Goal: Information Seeking & Learning: Learn about a topic

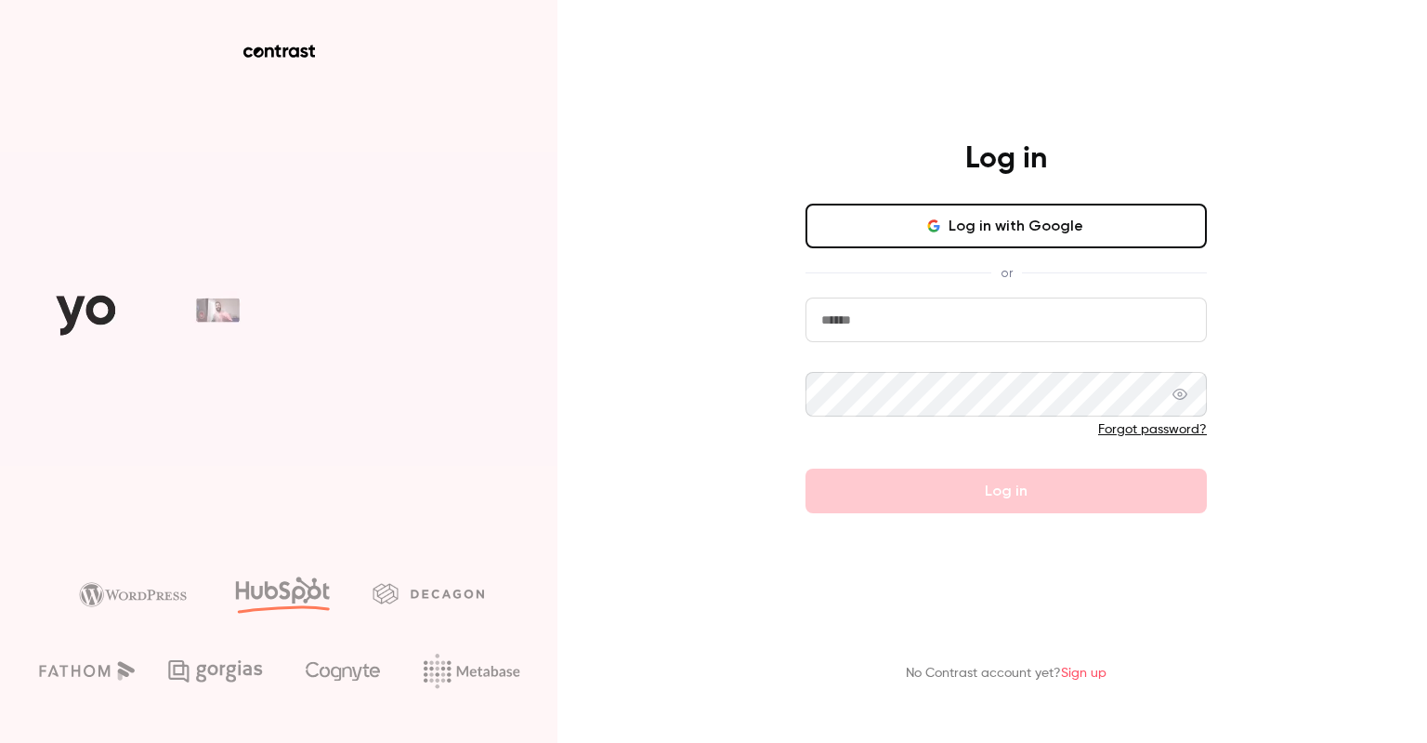
type input "**********"
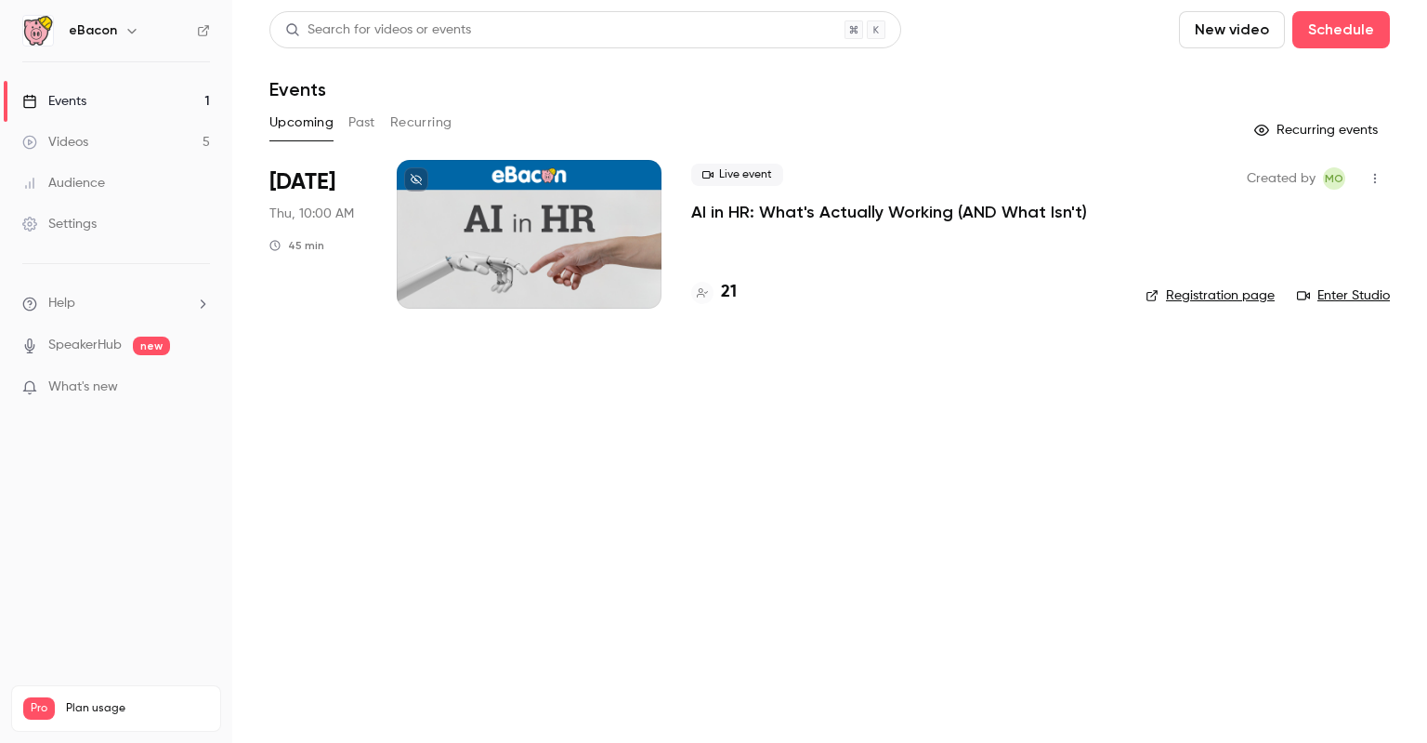
click at [372, 123] on button "Past" at bounding box center [362, 123] width 27 height 30
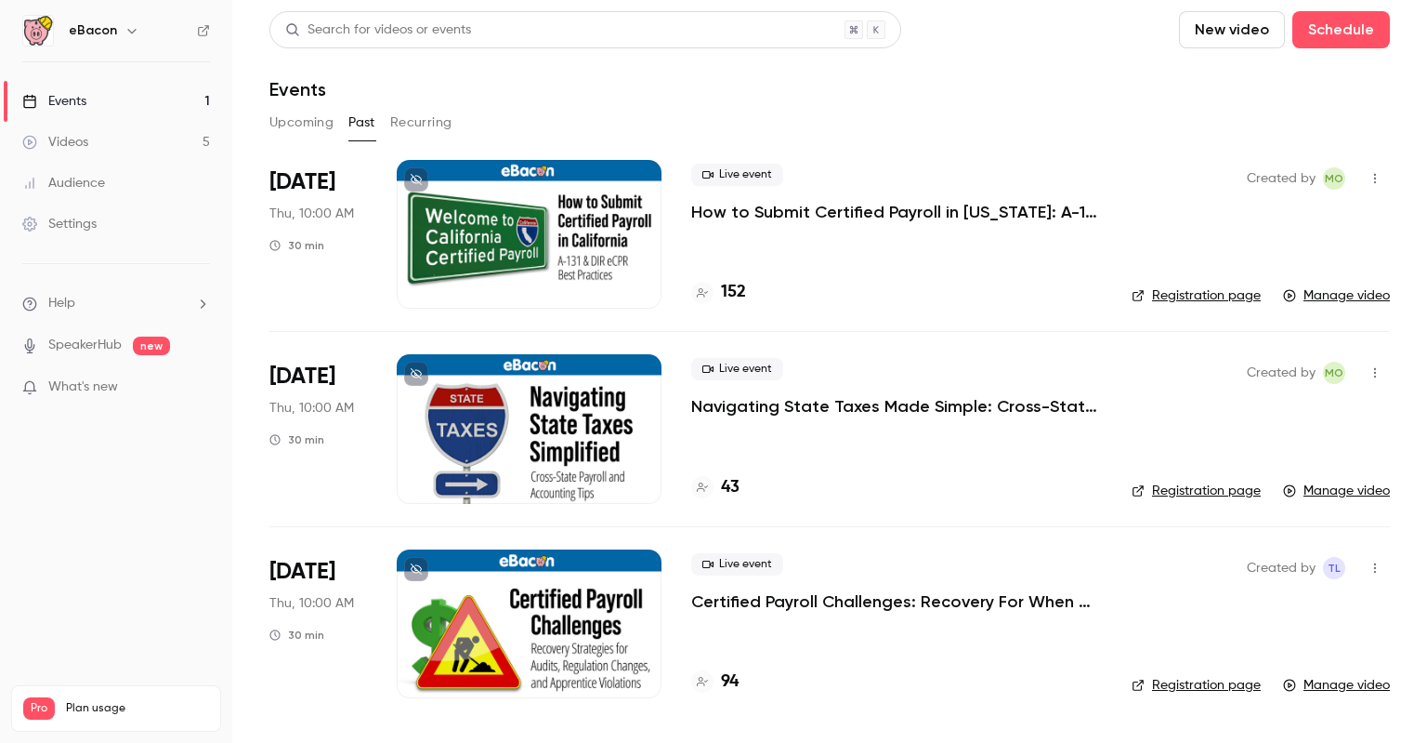
click at [74, 96] on div "Events" at bounding box center [54, 101] width 64 height 19
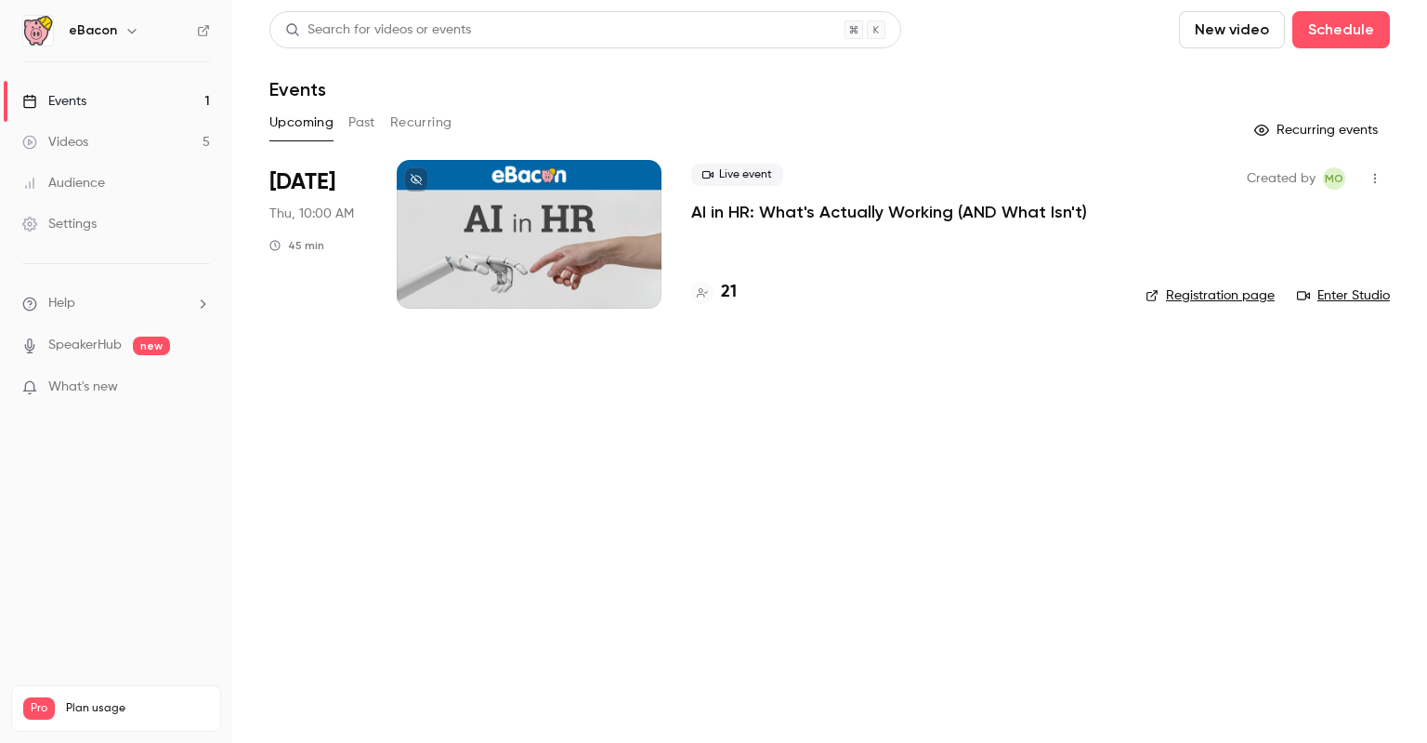
click at [879, 211] on p "AI in HR: What's Actually Working (AND What Isn't)" at bounding box center [889, 212] width 396 height 22
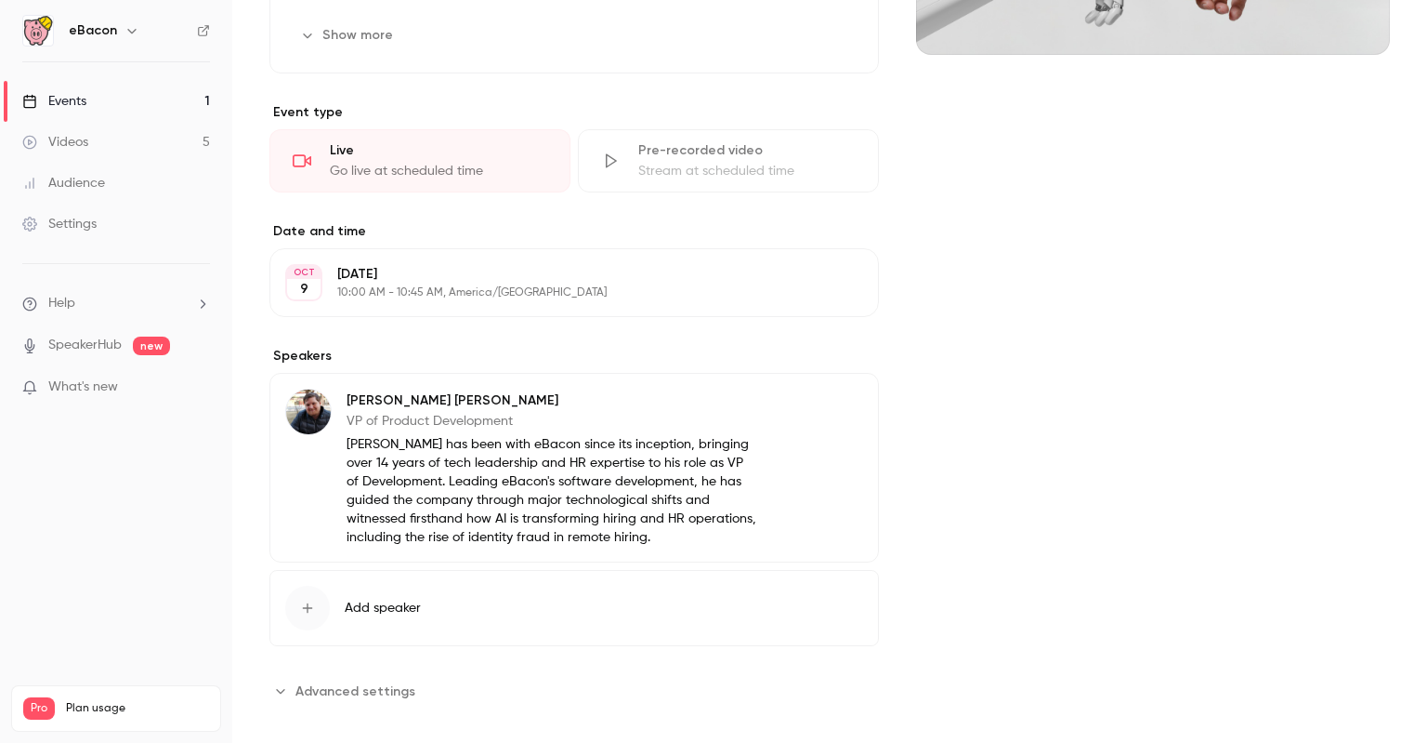
scroll to position [418, 0]
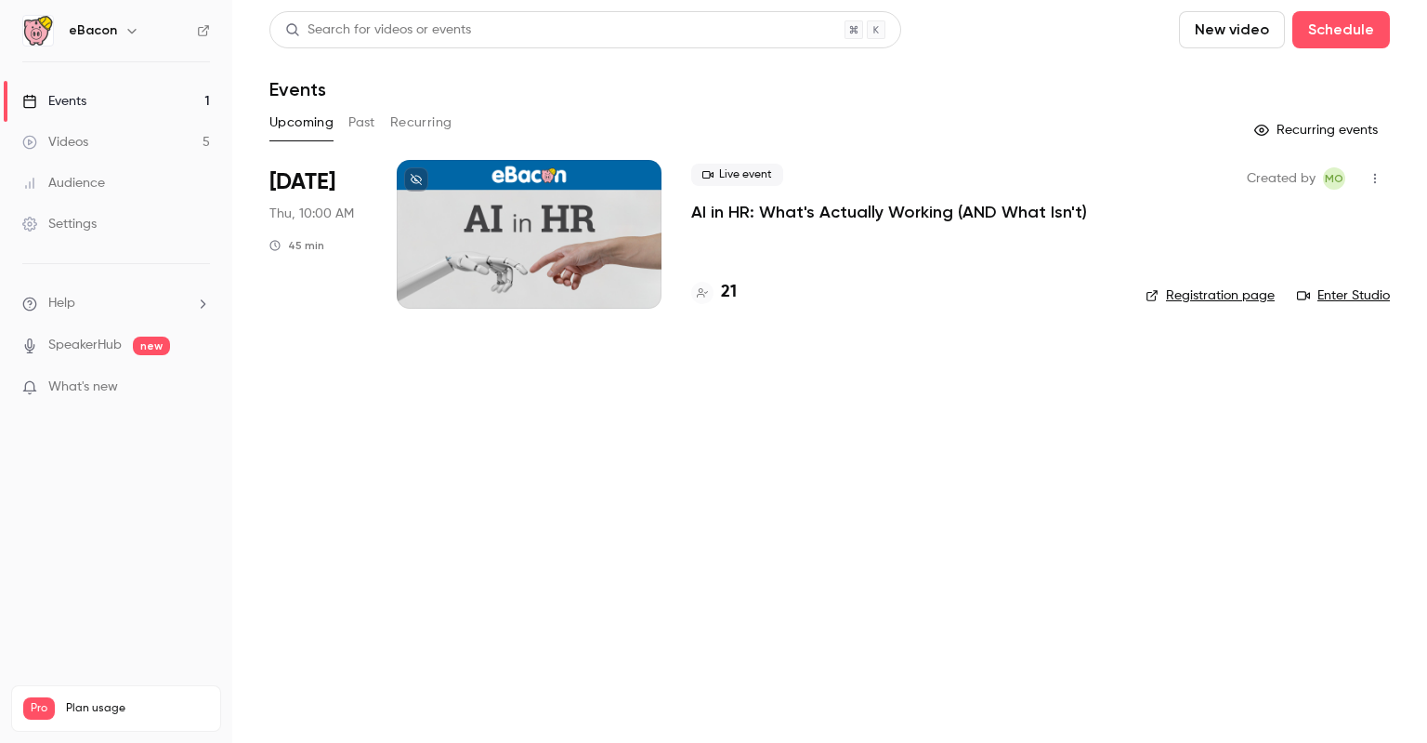
click at [368, 118] on button "Past" at bounding box center [362, 123] width 27 height 30
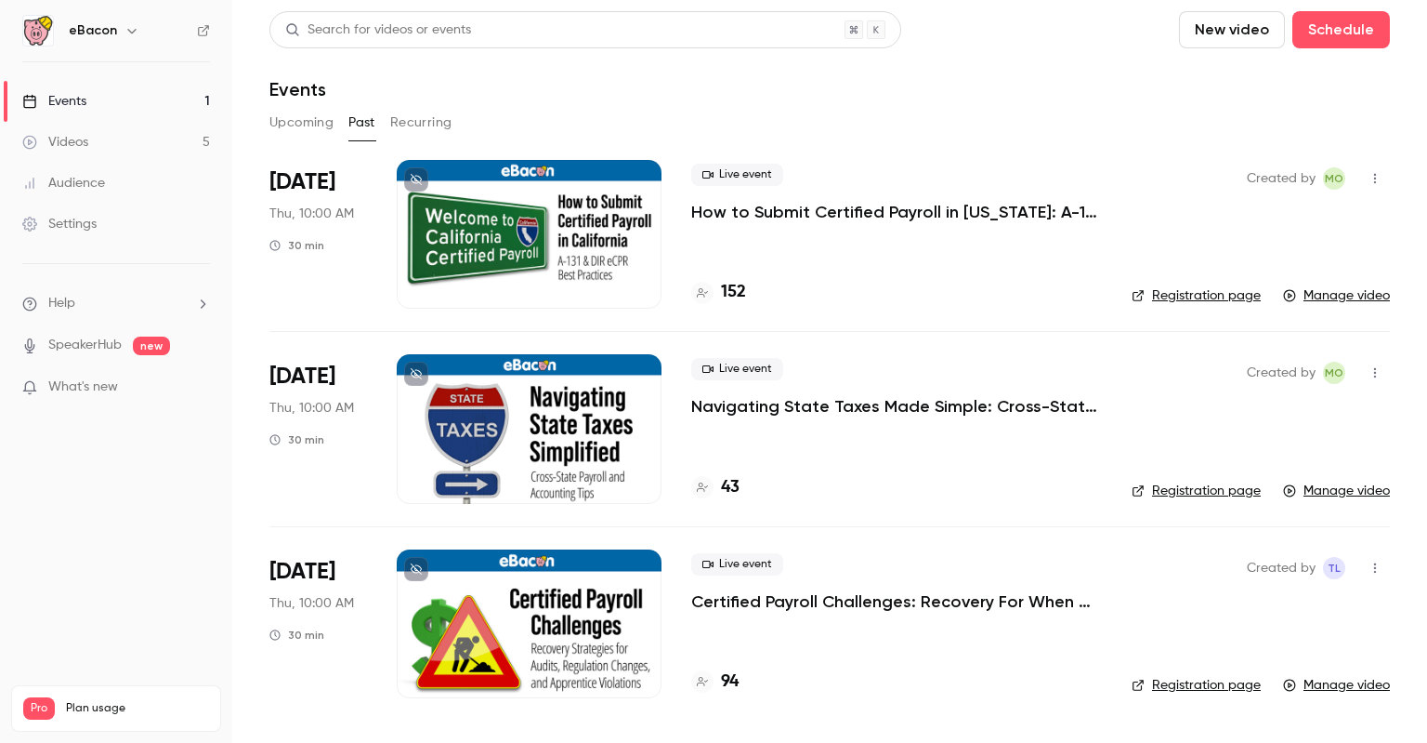
click at [826, 598] on p "Certified Payroll Challenges: Recovery For When Things Go Wrong" at bounding box center [896, 601] width 411 height 22
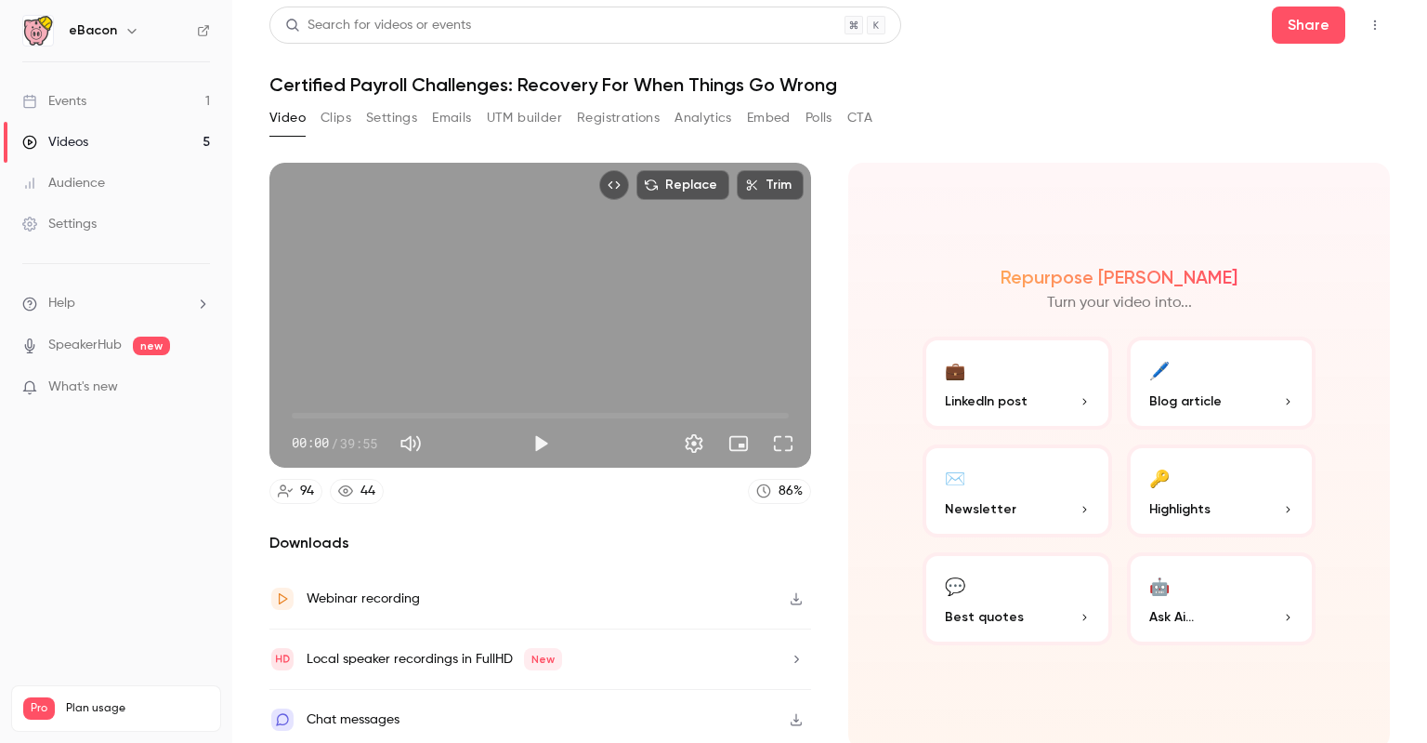
scroll to position [6, 0]
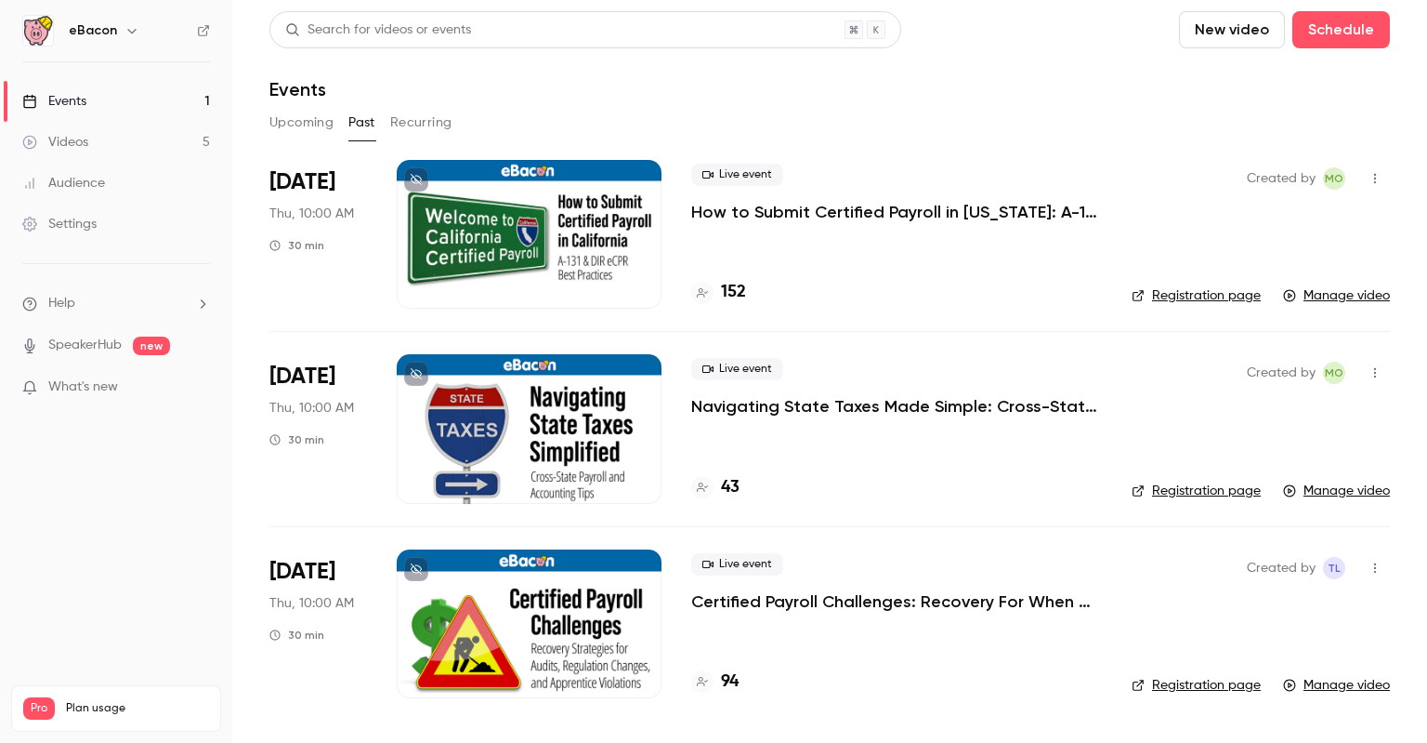
click at [281, 123] on button "Upcoming" at bounding box center [302, 123] width 64 height 30
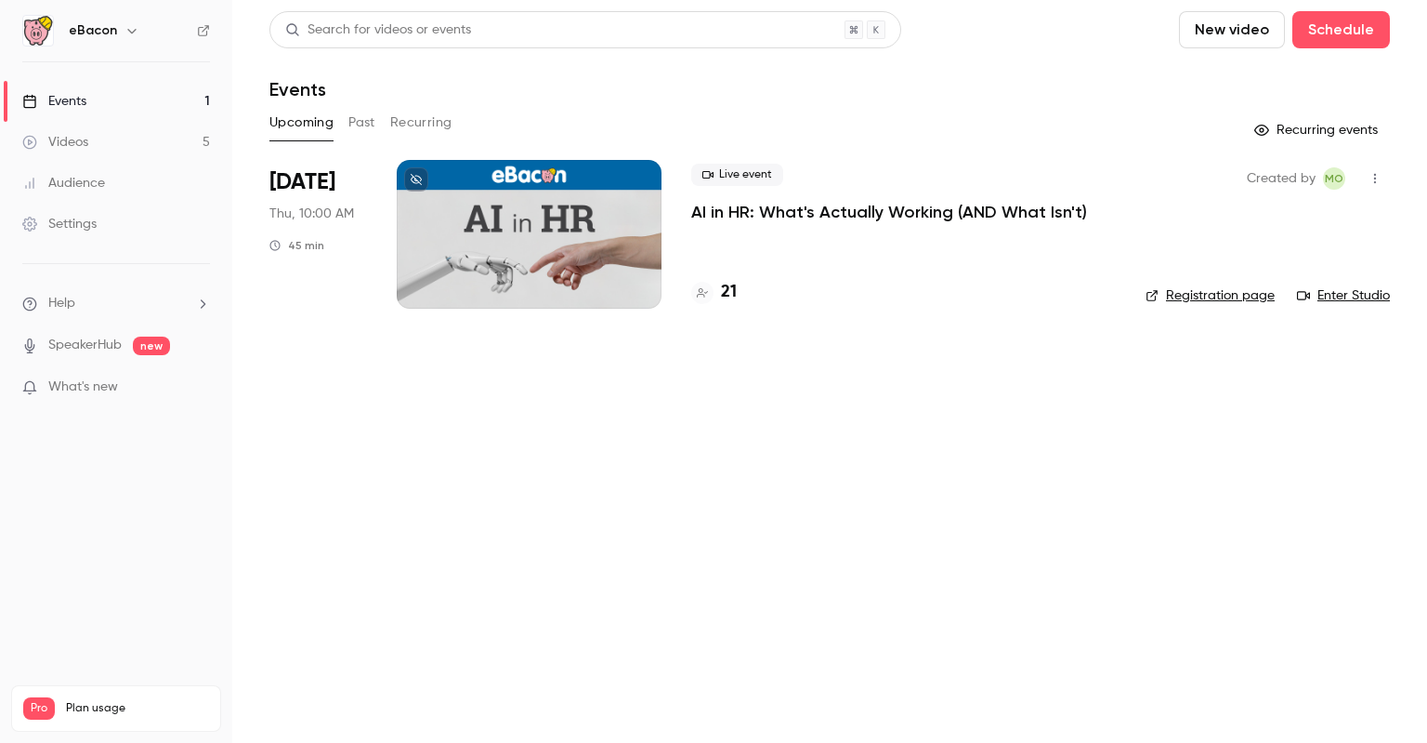
click at [863, 215] on p "AI in HR: What's Actually Working (AND What Isn't)" at bounding box center [889, 212] width 396 height 22
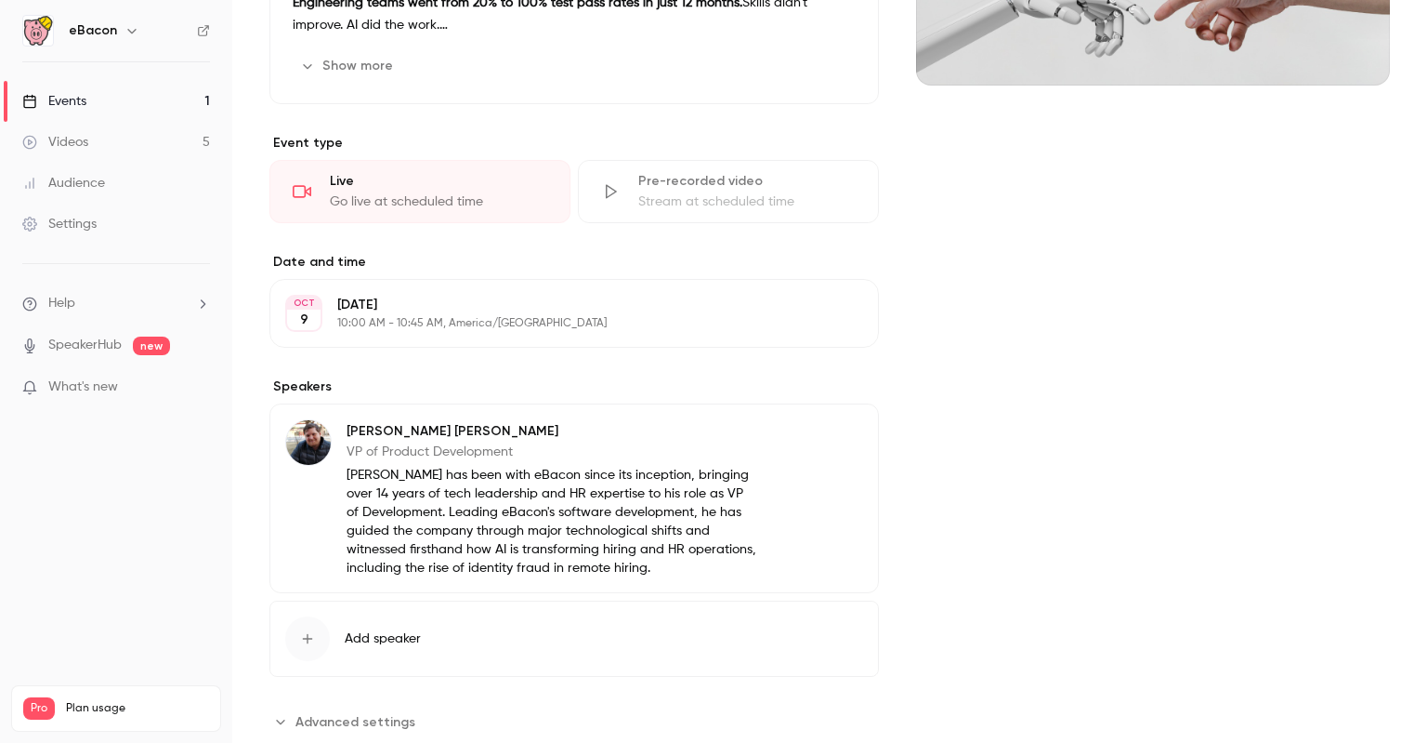
scroll to position [418, 0]
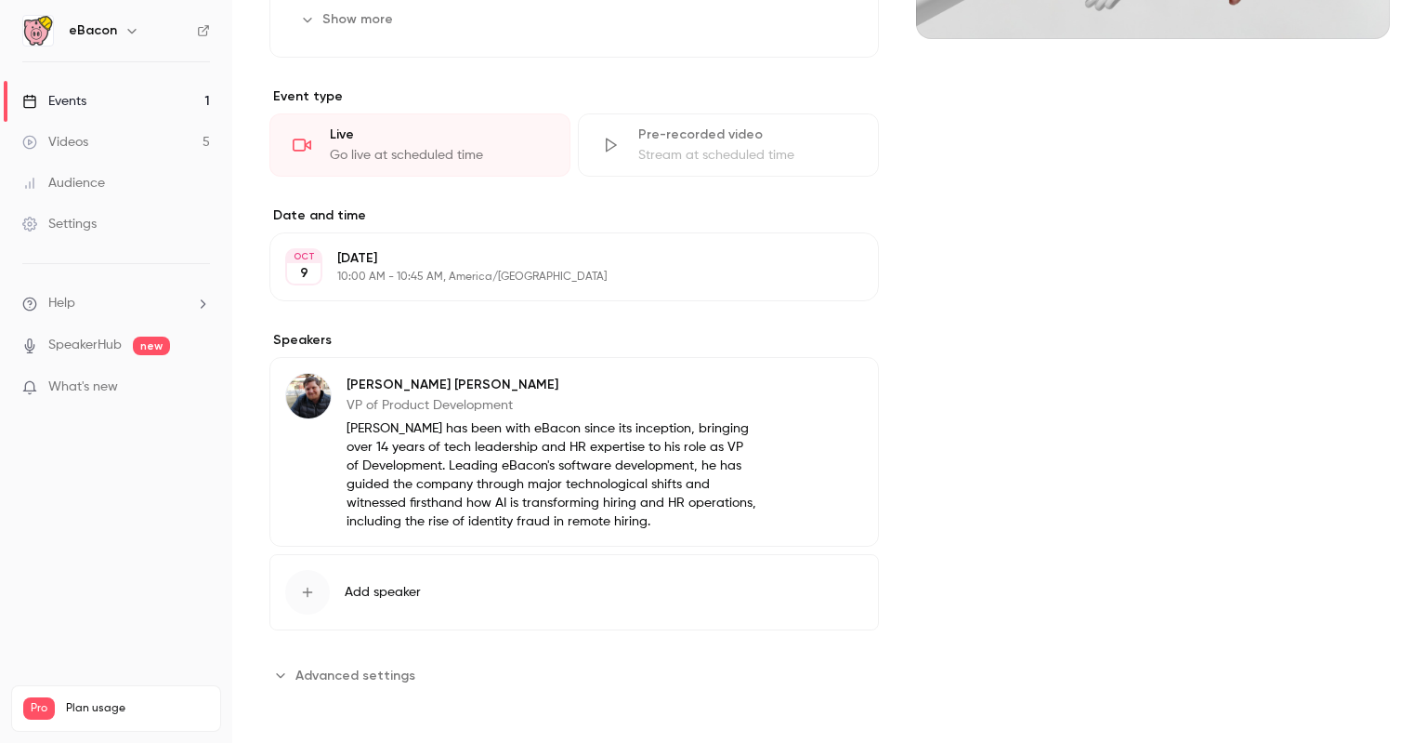
click at [121, 105] on link "Events 1" at bounding box center [116, 101] width 232 height 41
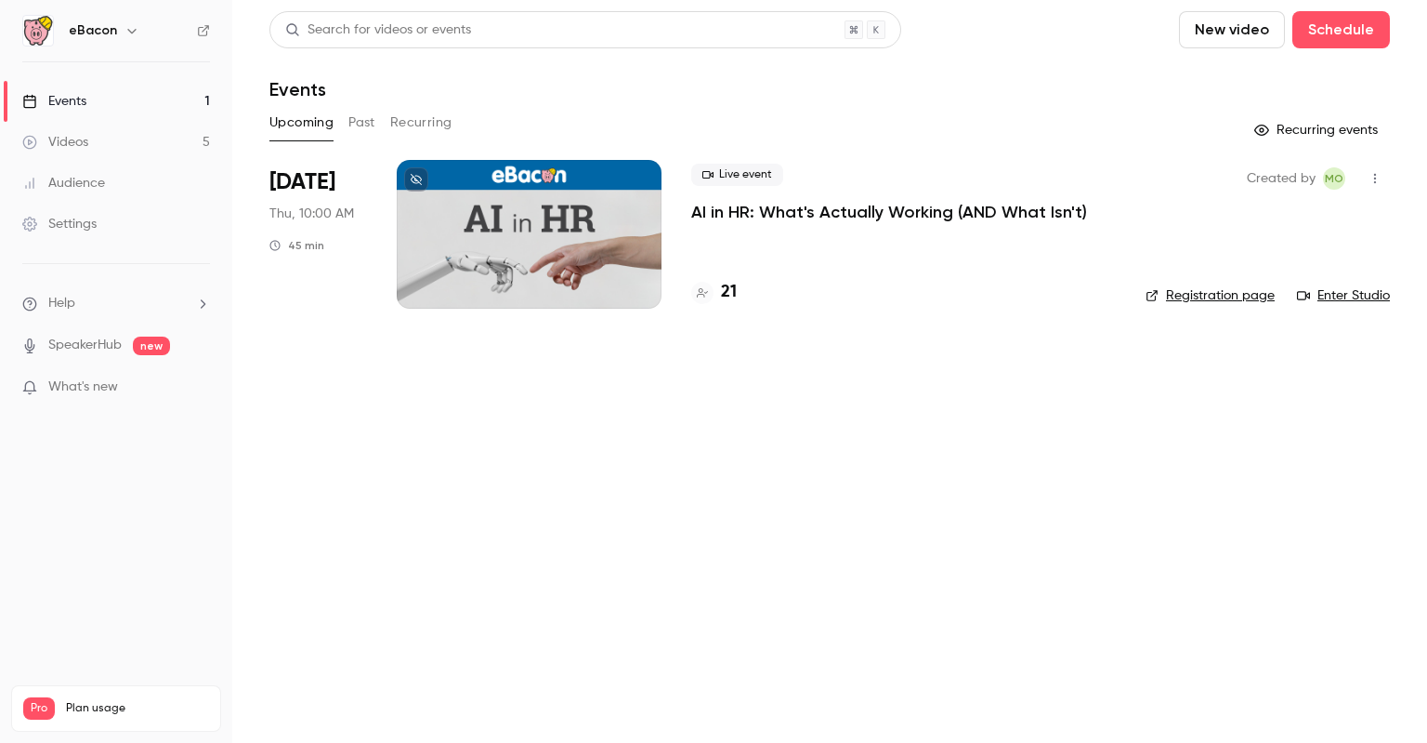
click at [362, 122] on button "Past" at bounding box center [362, 123] width 27 height 30
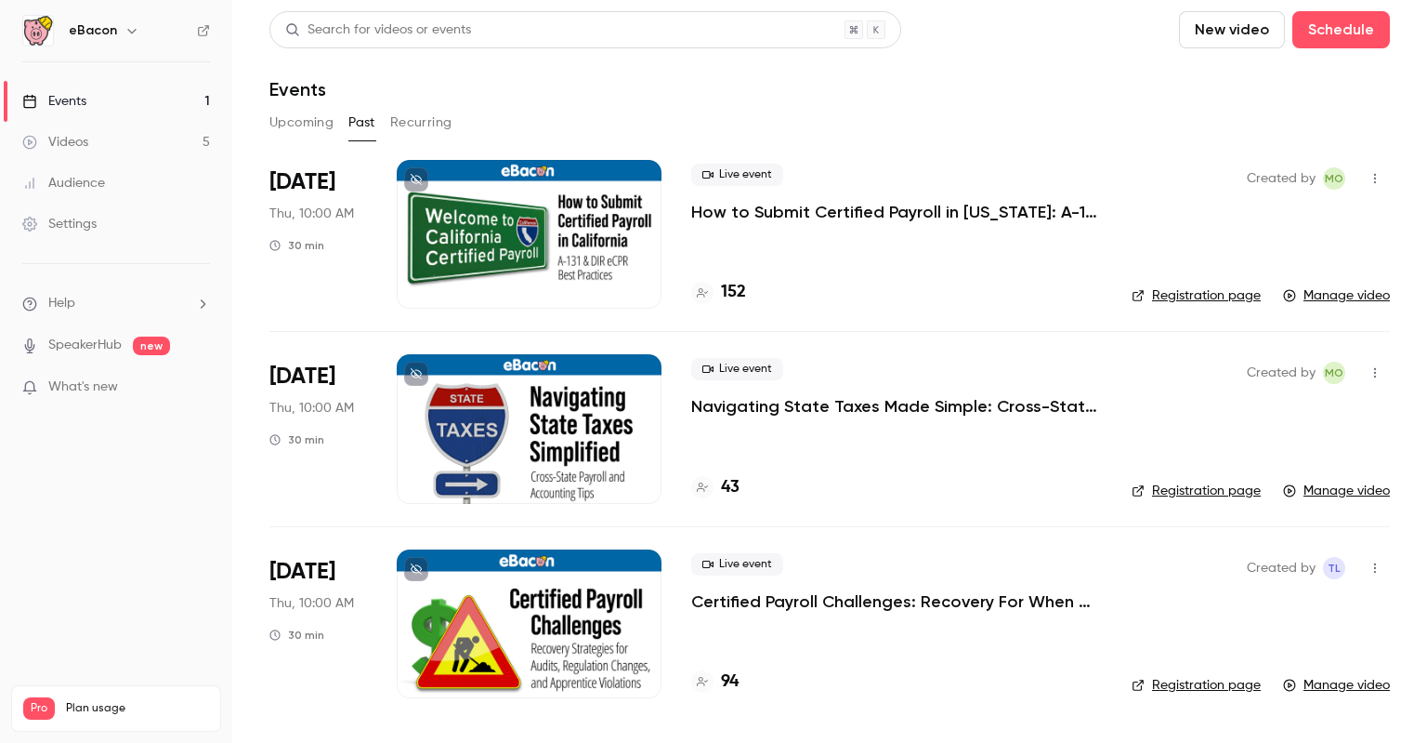
click at [822, 213] on p "How to Submit Certified Payroll in [US_STATE]: A-131 & DIR eCPR Best Practices" at bounding box center [896, 212] width 411 height 22
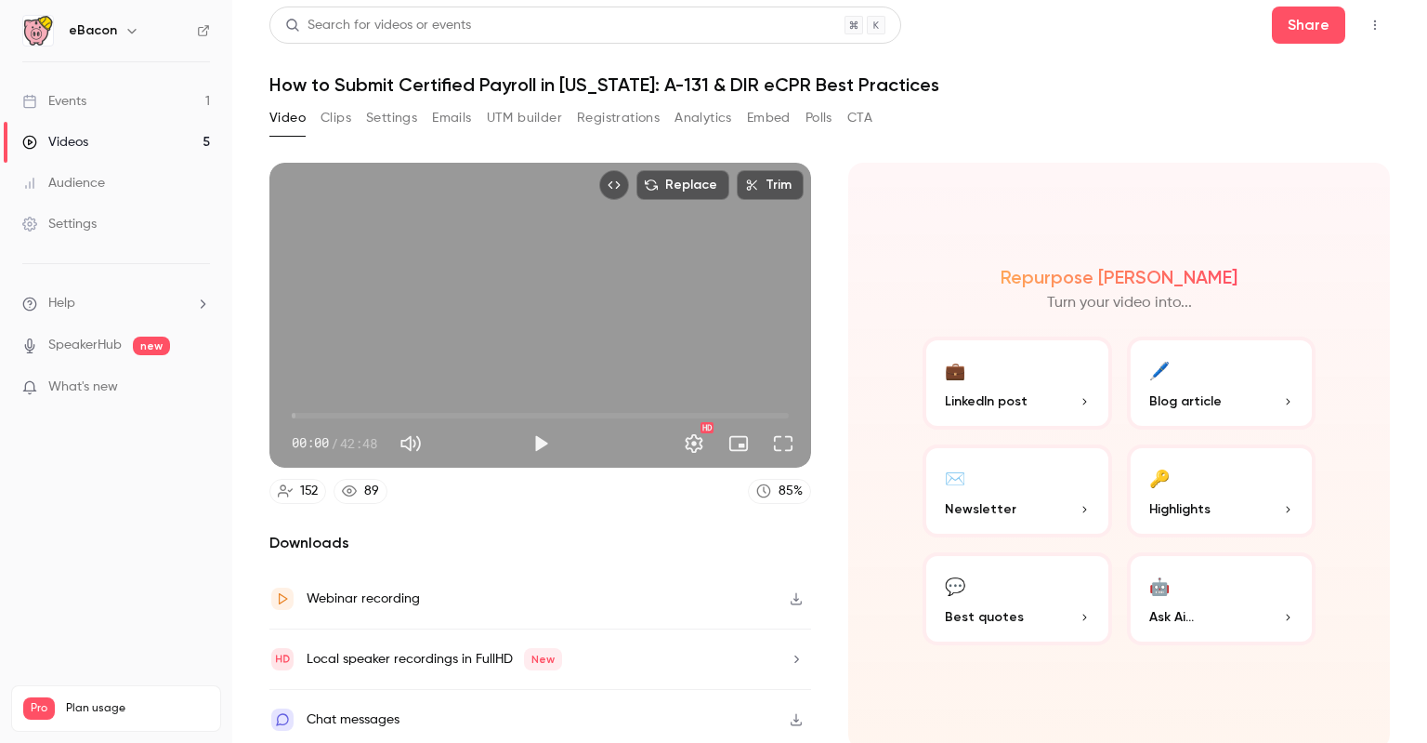
scroll to position [6, 0]
click at [1235, 505] on p "Highlights" at bounding box center [1222, 508] width 145 height 20
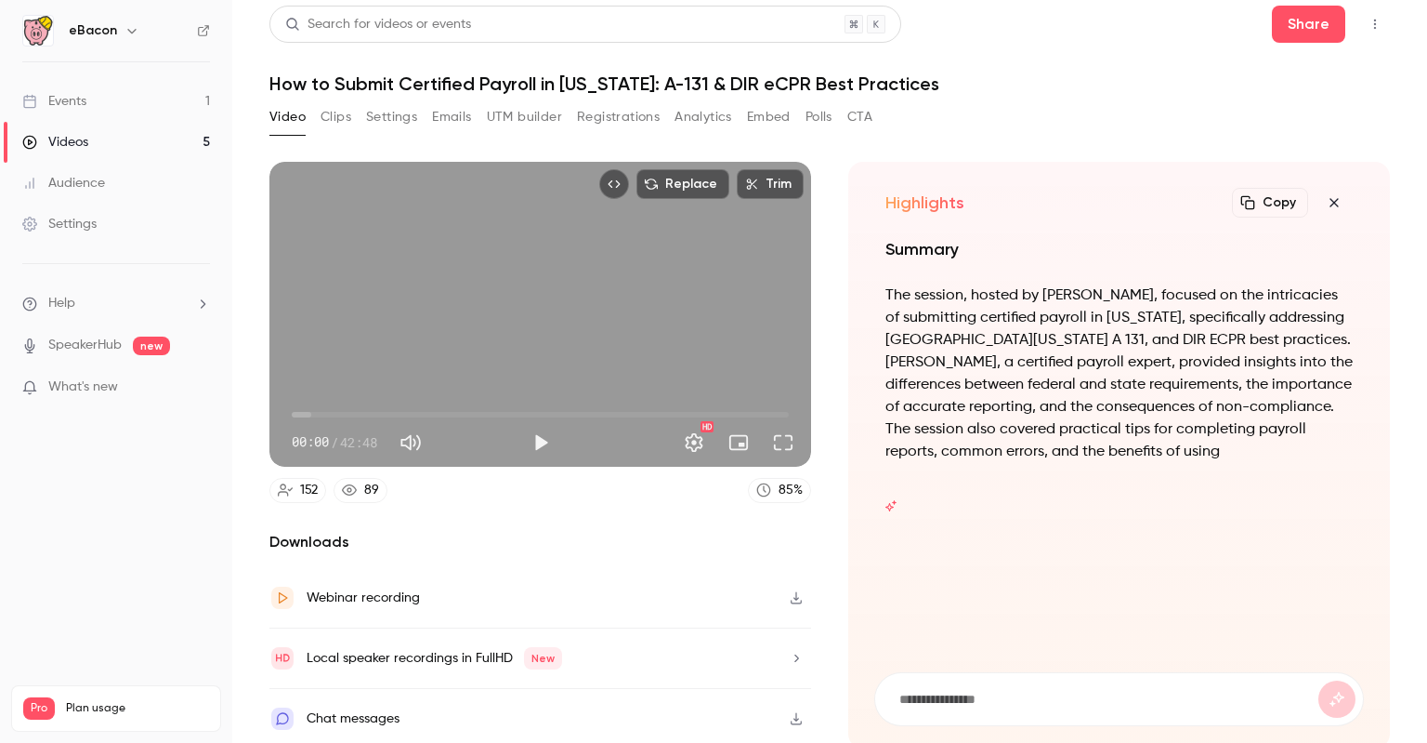
click at [1323, 204] on icon "button" at bounding box center [1334, 202] width 22 height 15
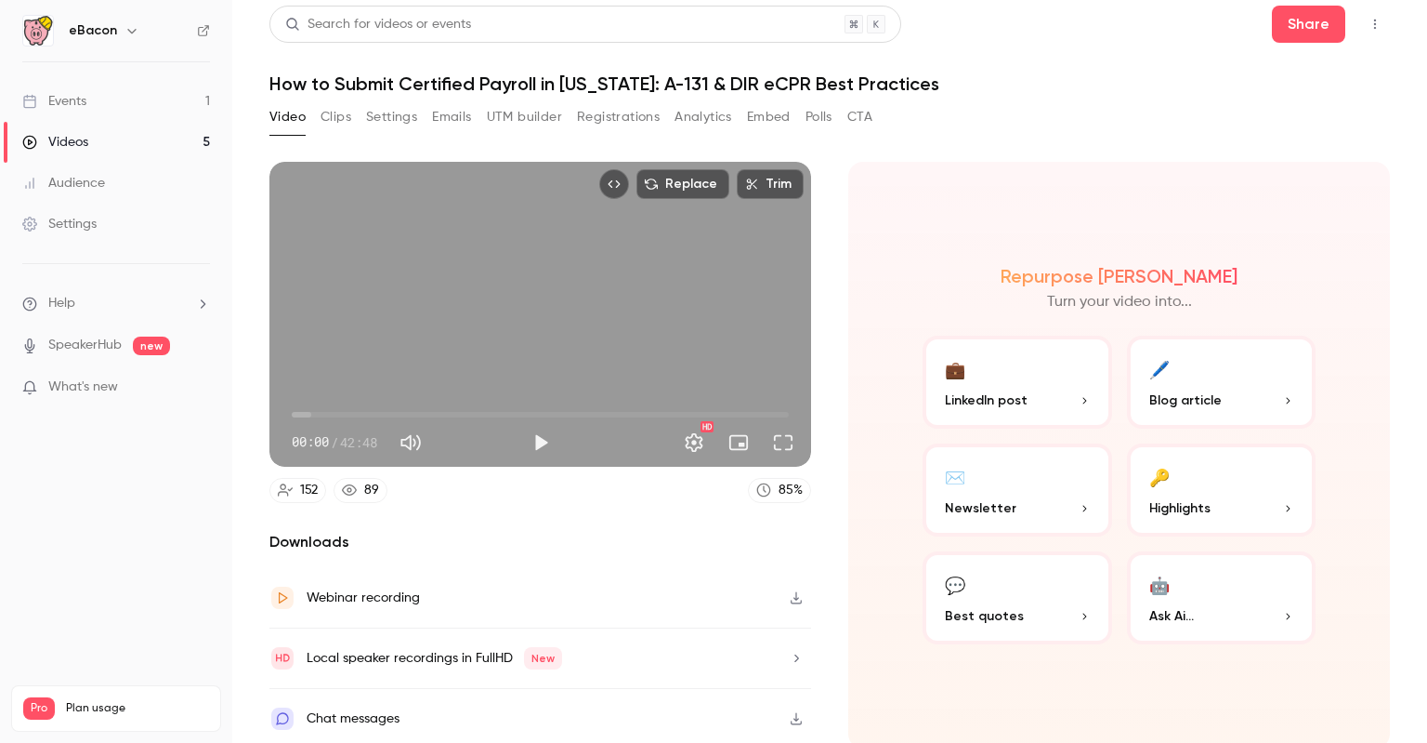
click at [381, 114] on button "Settings" at bounding box center [391, 117] width 51 height 30
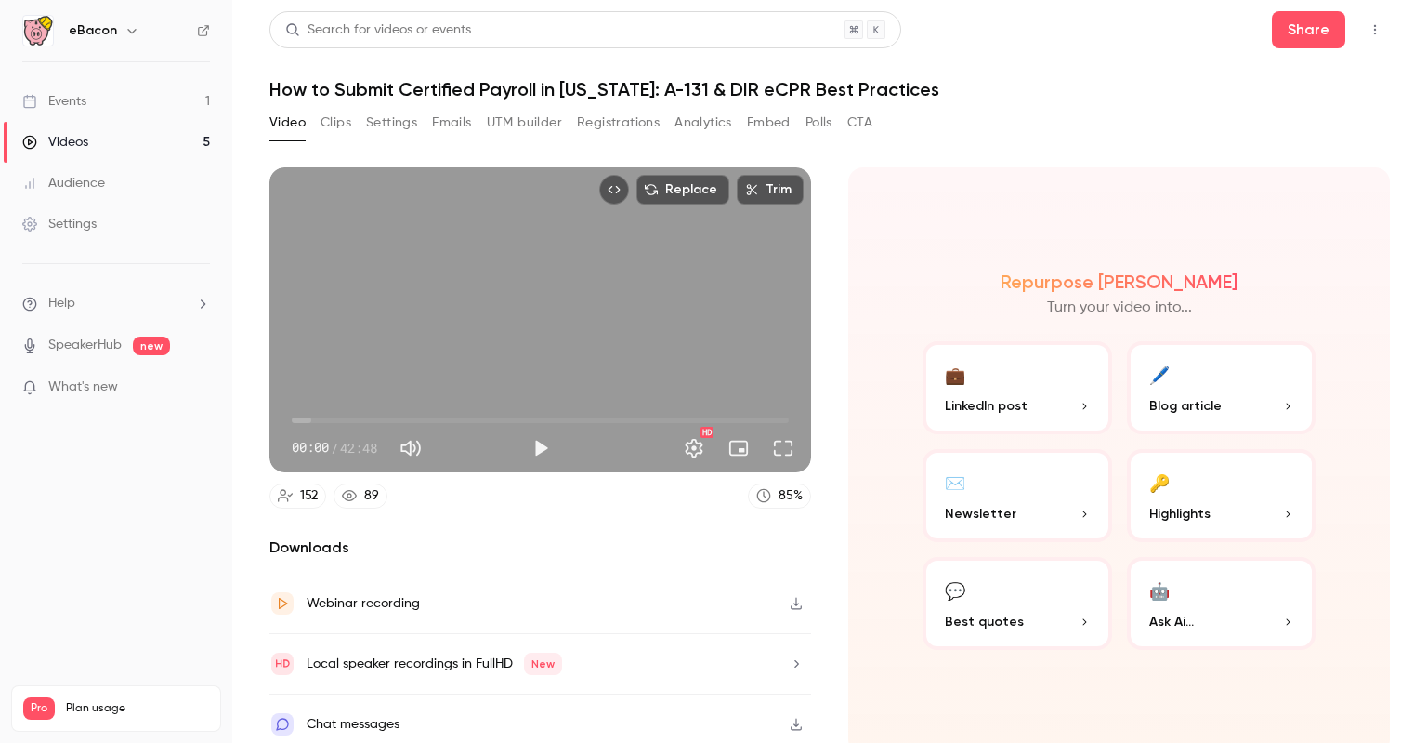
click at [108, 140] on link "Videos 5" at bounding box center [116, 142] width 232 height 41
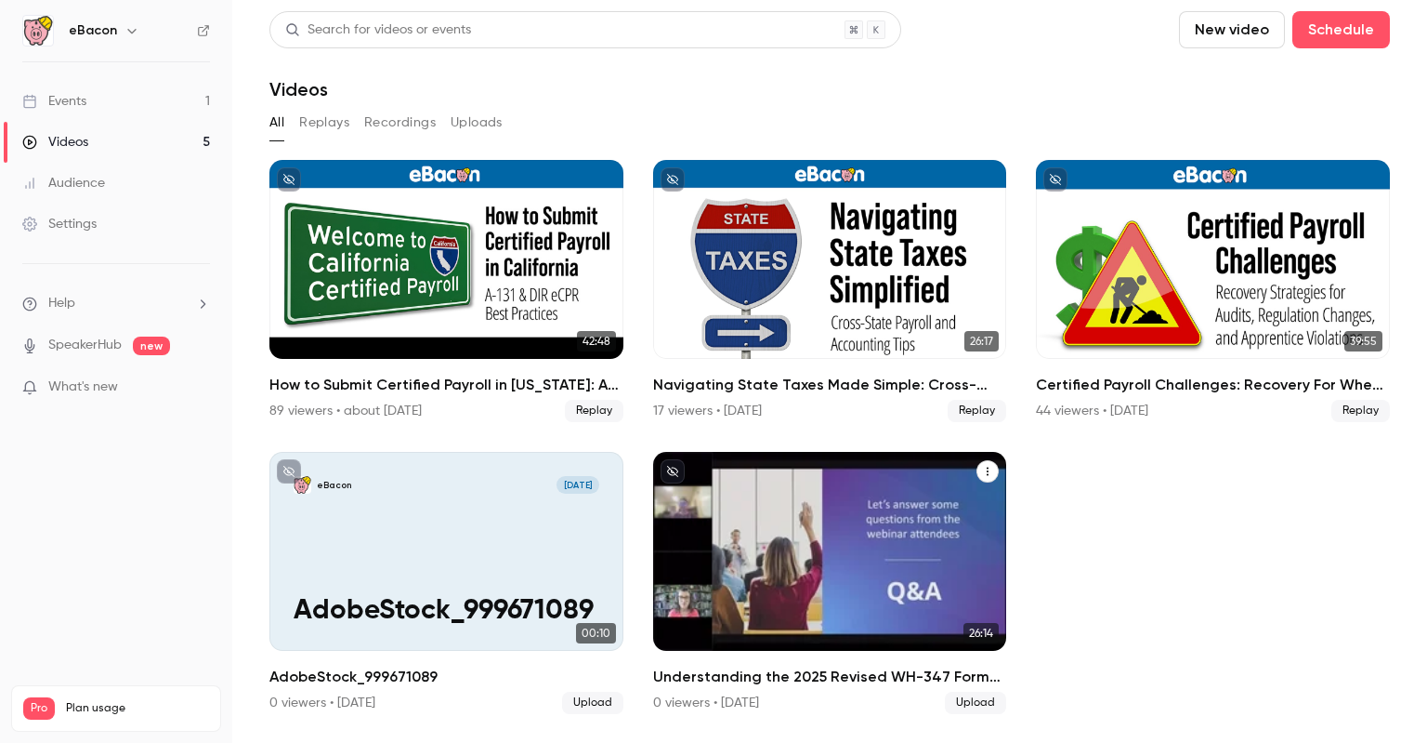
click at [885, 676] on h2 "Understanding the 2025 Revised WH-347 Form_ A Payroll Manager’s Guide" at bounding box center [830, 676] width 354 height 22
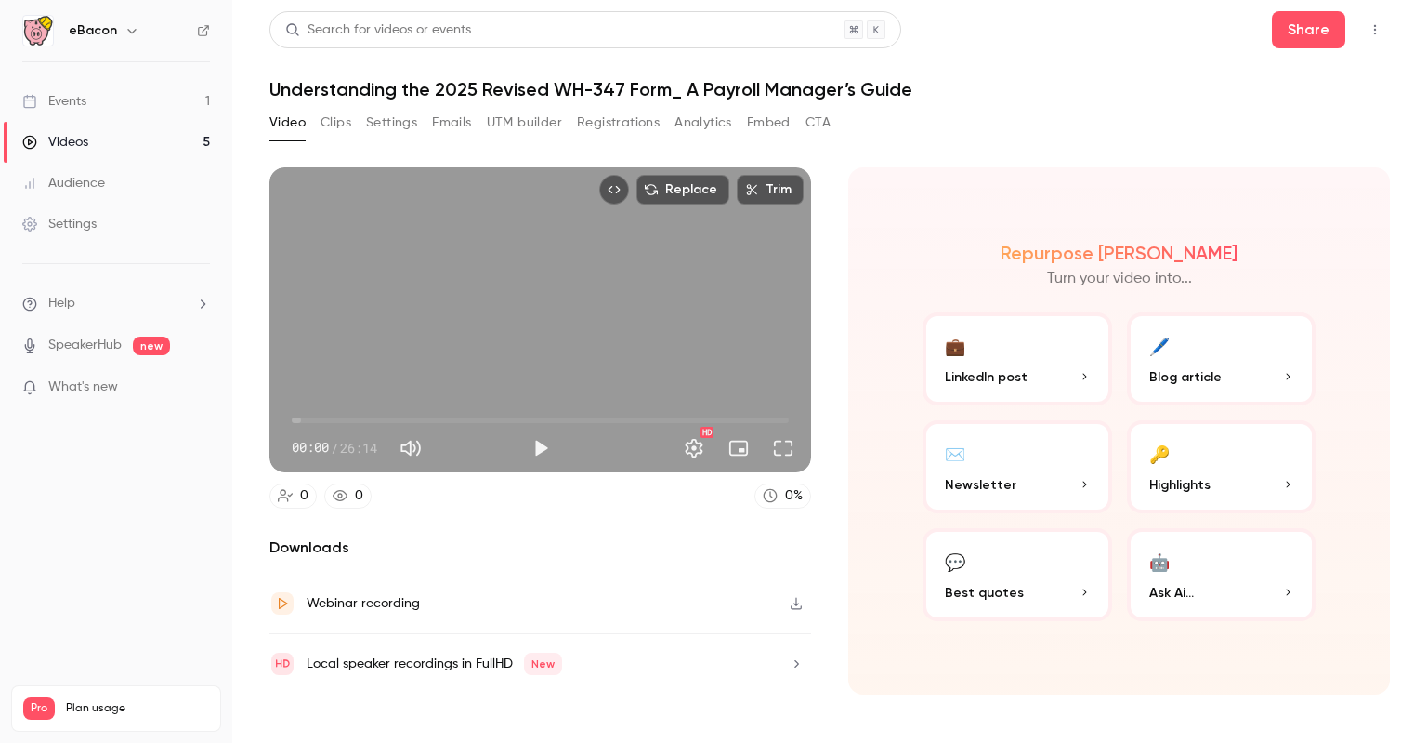
click at [398, 119] on button "Settings" at bounding box center [391, 123] width 51 height 30
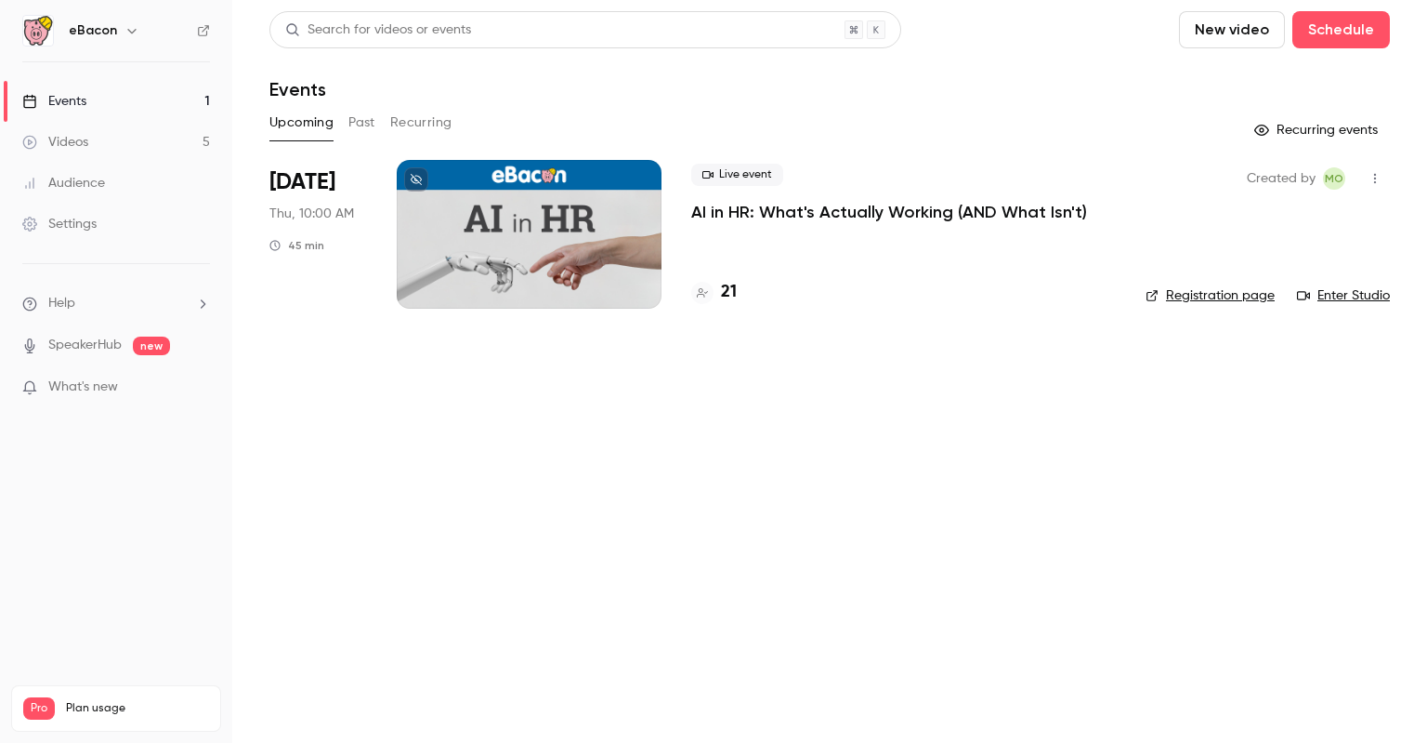
click at [770, 211] on p "AI in HR: What's Actually Working (AND What Isn't)" at bounding box center [889, 212] width 396 height 22
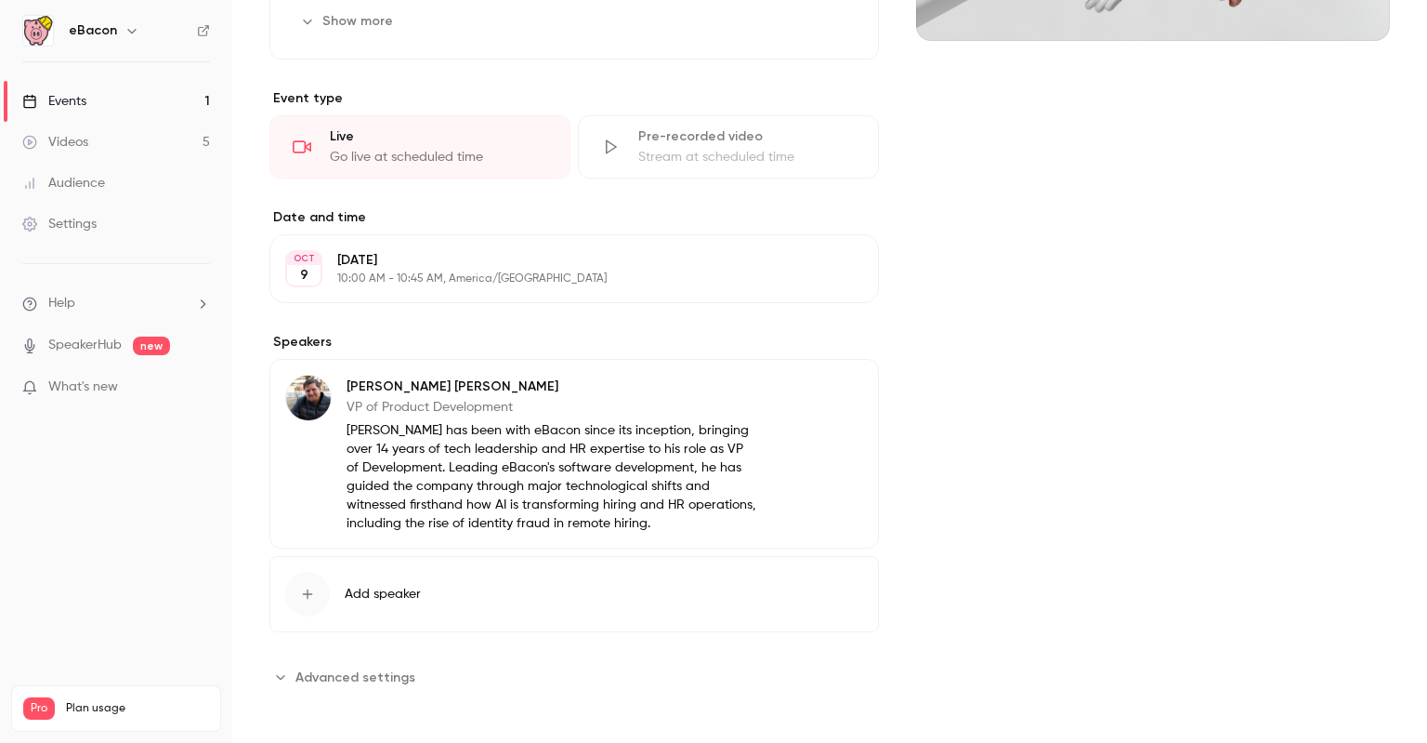
scroll to position [418, 0]
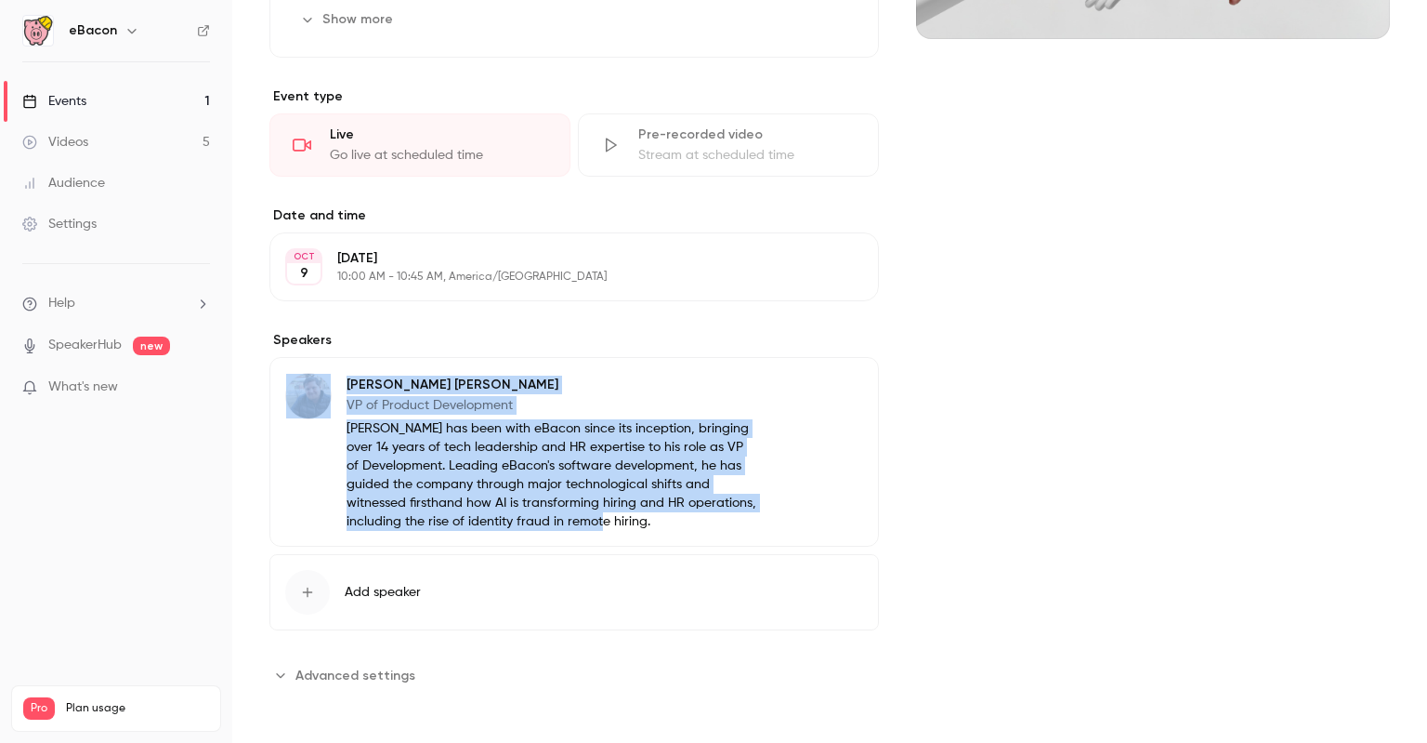
drag, startPoint x: 639, startPoint y: 512, endPoint x: 336, endPoint y: 388, distance: 327.2
click at [336, 388] on div "Alex Kremer VP of Product Development Alex has been with eBacon since its incep…" at bounding box center [521, 452] width 473 height 158
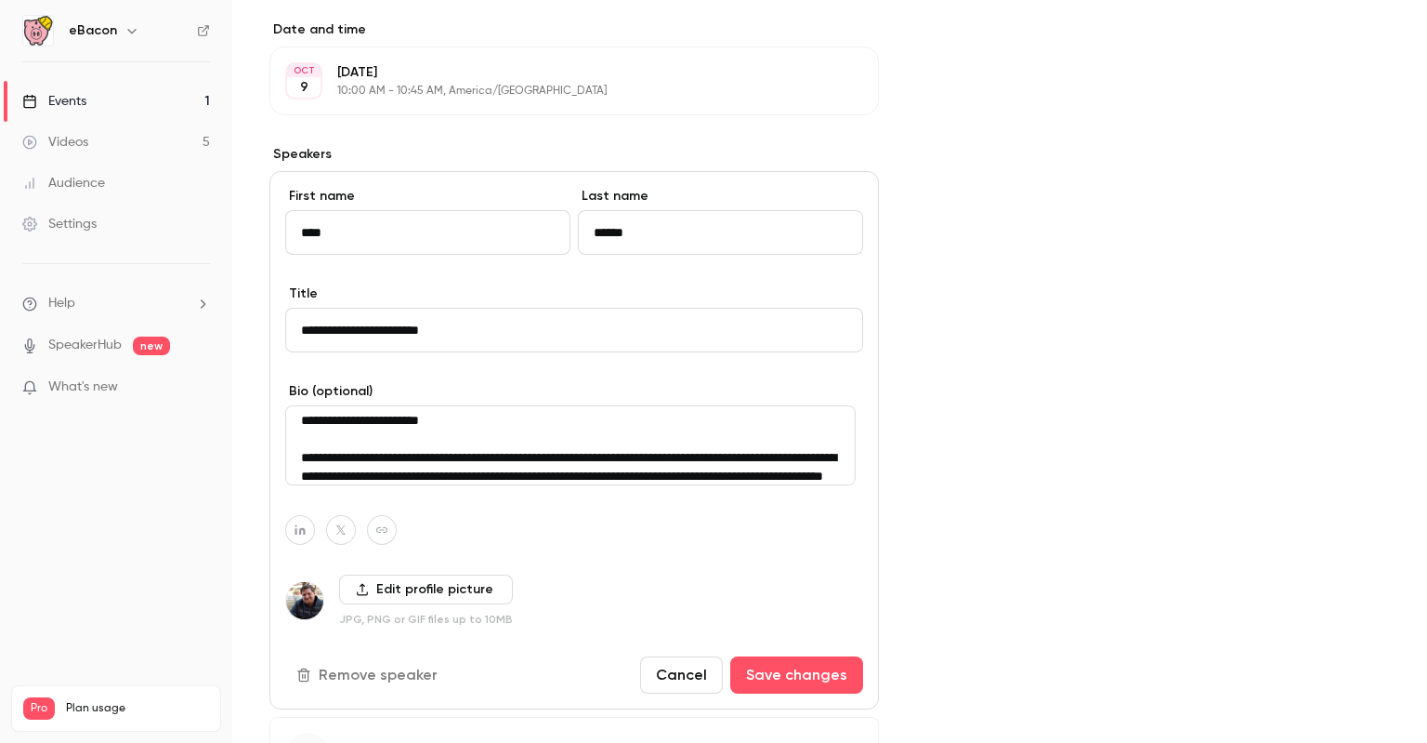
scroll to position [56, 0]
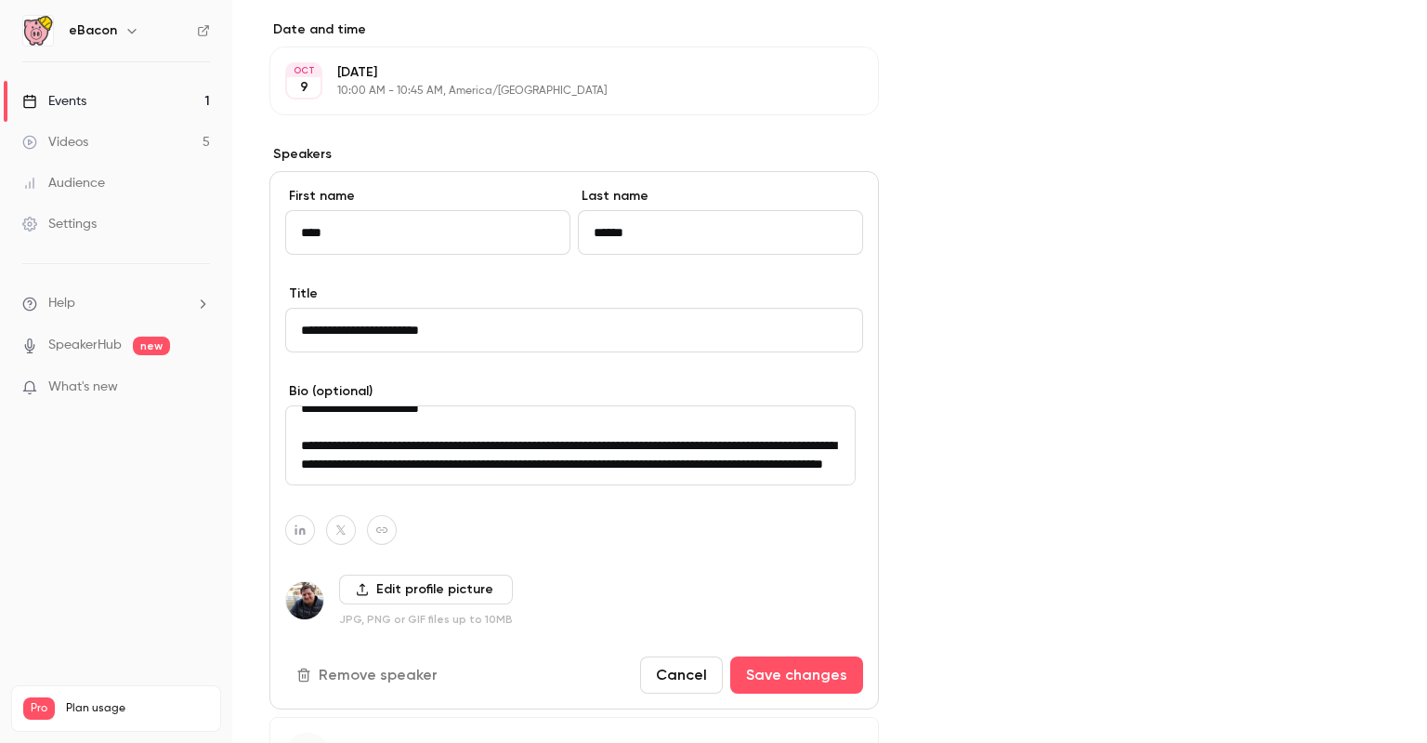
drag, startPoint x: 300, startPoint y: 427, endPoint x: 701, endPoint y: 472, distance: 403.1
click at [701, 474] on textarea "**********" at bounding box center [570, 445] width 571 height 80
click at [97, 342] on link "SpeakerHub" at bounding box center [84, 345] width 73 height 20
click at [115, 147] on link "Videos 5" at bounding box center [116, 142] width 232 height 41
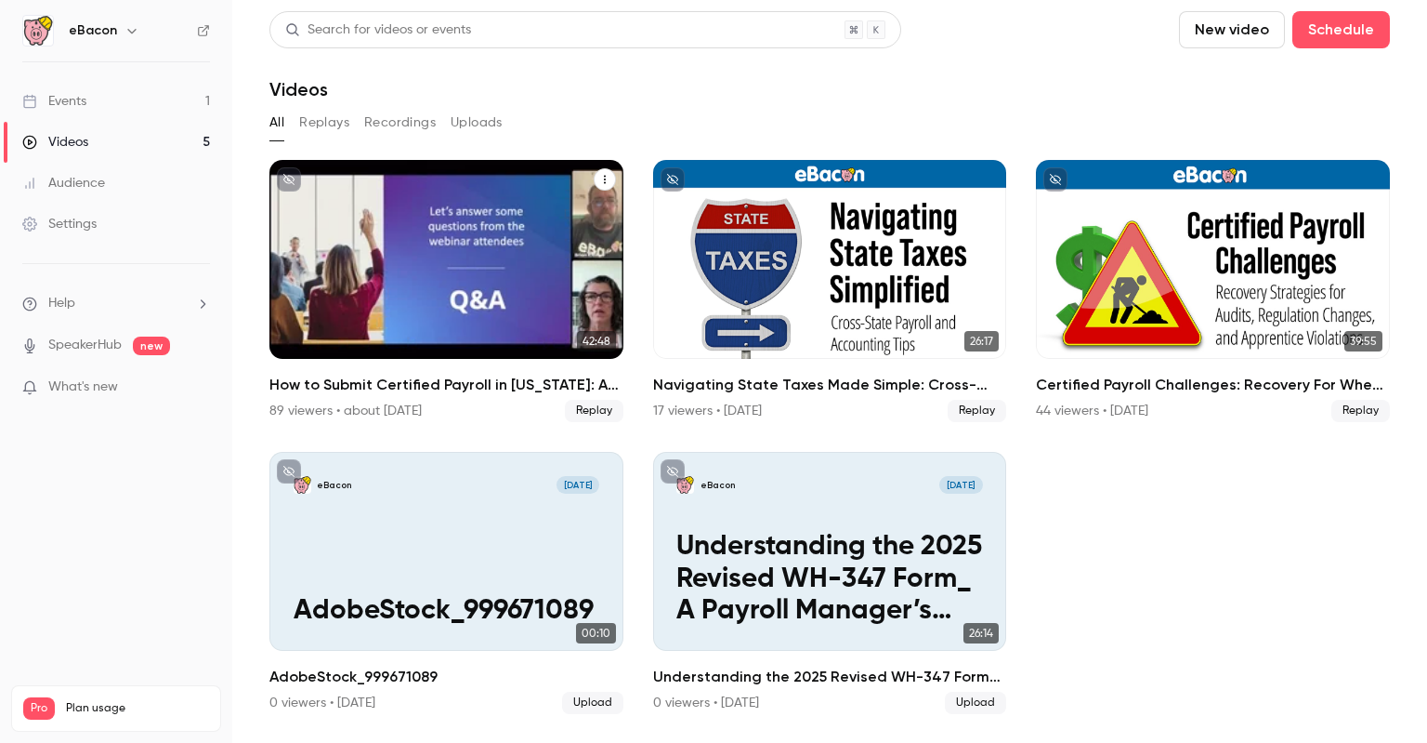
click at [463, 384] on h2 "How to Submit Certified Payroll in [US_STATE]: A-131 & DIR eCPR Best Practices" at bounding box center [447, 385] width 354 height 22
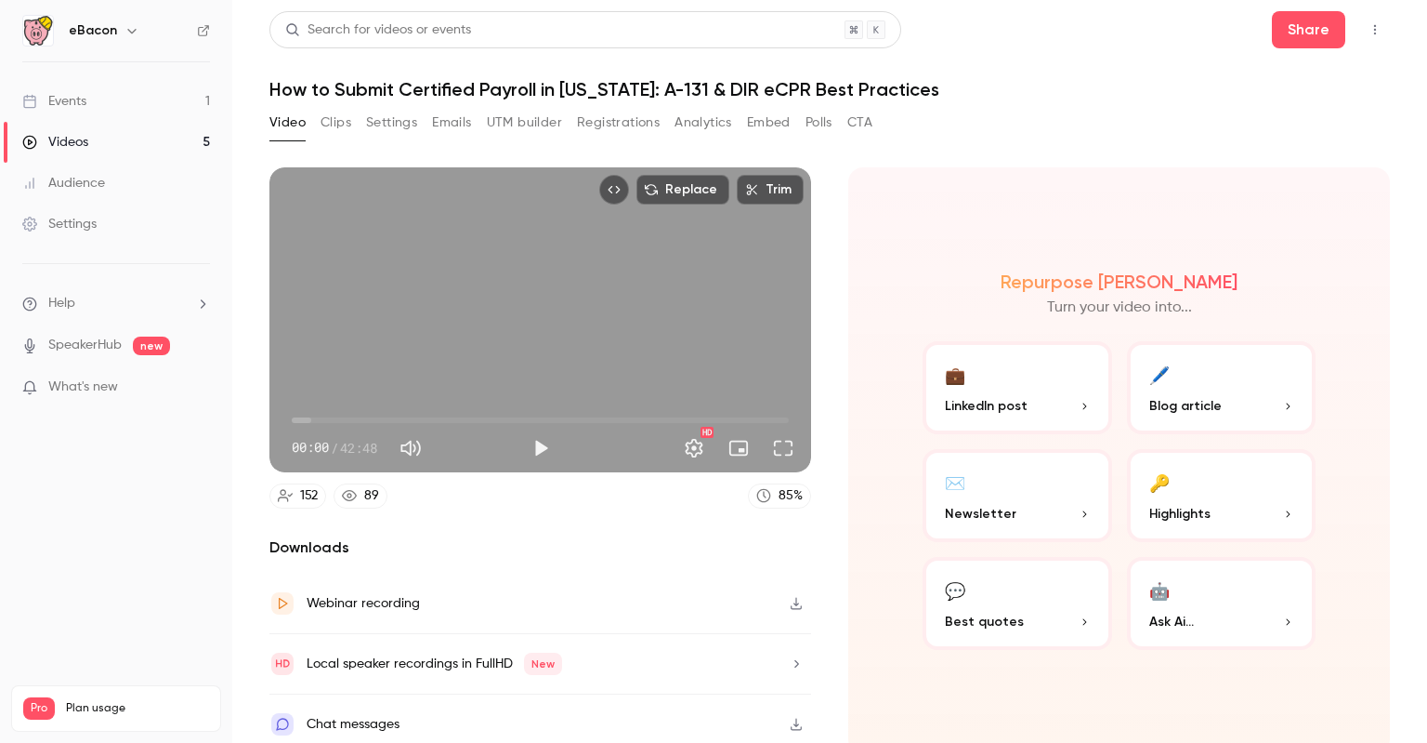
click at [377, 122] on button "Settings" at bounding box center [391, 123] width 51 height 30
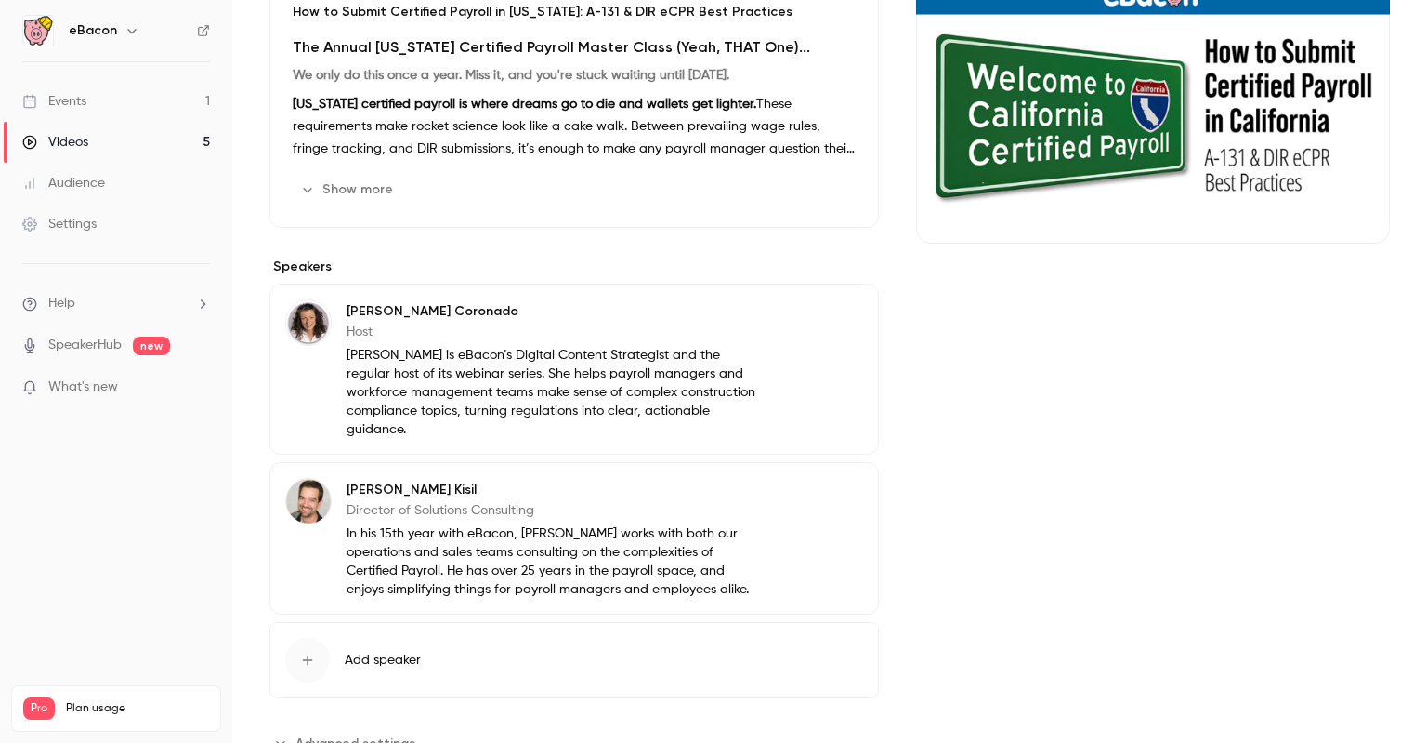
scroll to position [271, 0]
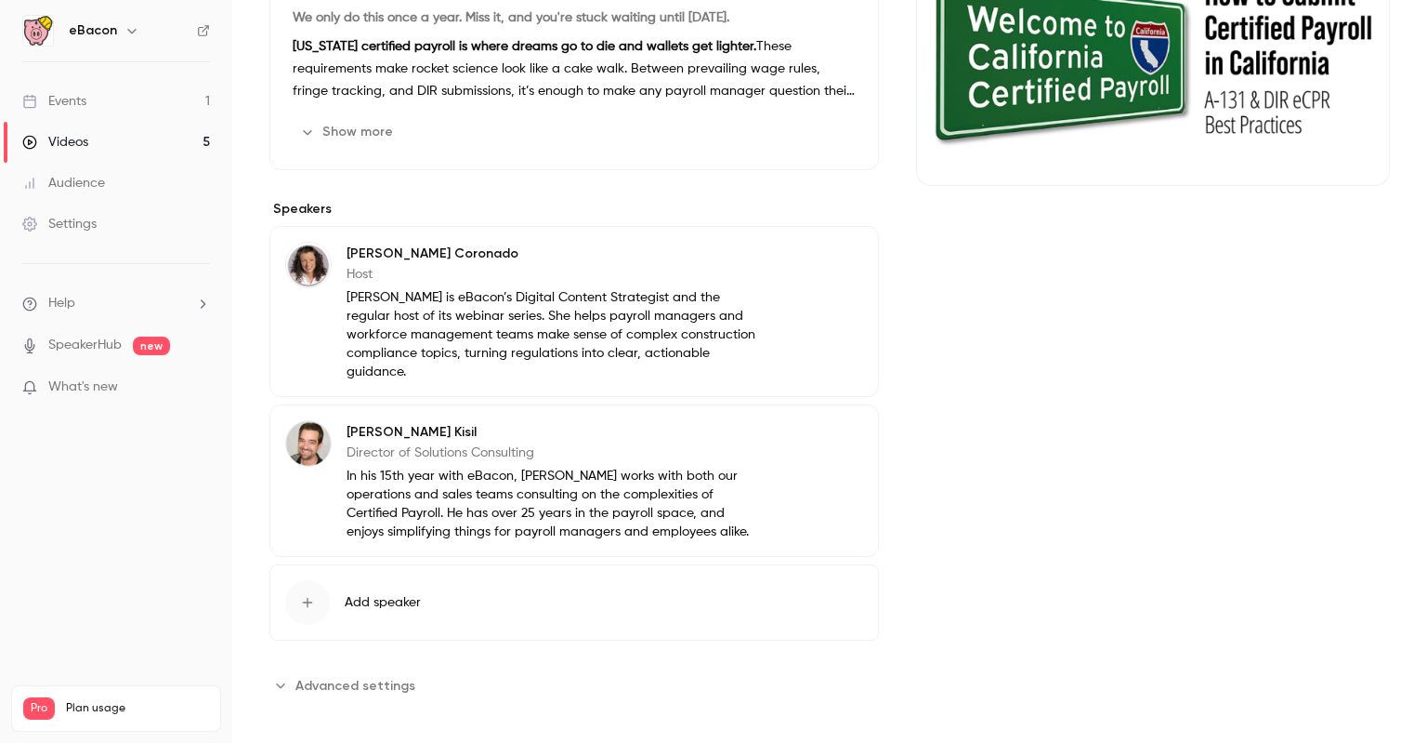
drag, startPoint x: 421, startPoint y: 372, endPoint x: 337, endPoint y: 303, distance: 108.3
click at [337, 303] on div "Shawna Coronado Host Shawna Coronado is eBacon’s Digital Content Strategist and…" at bounding box center [521, 311] width 473 height 139
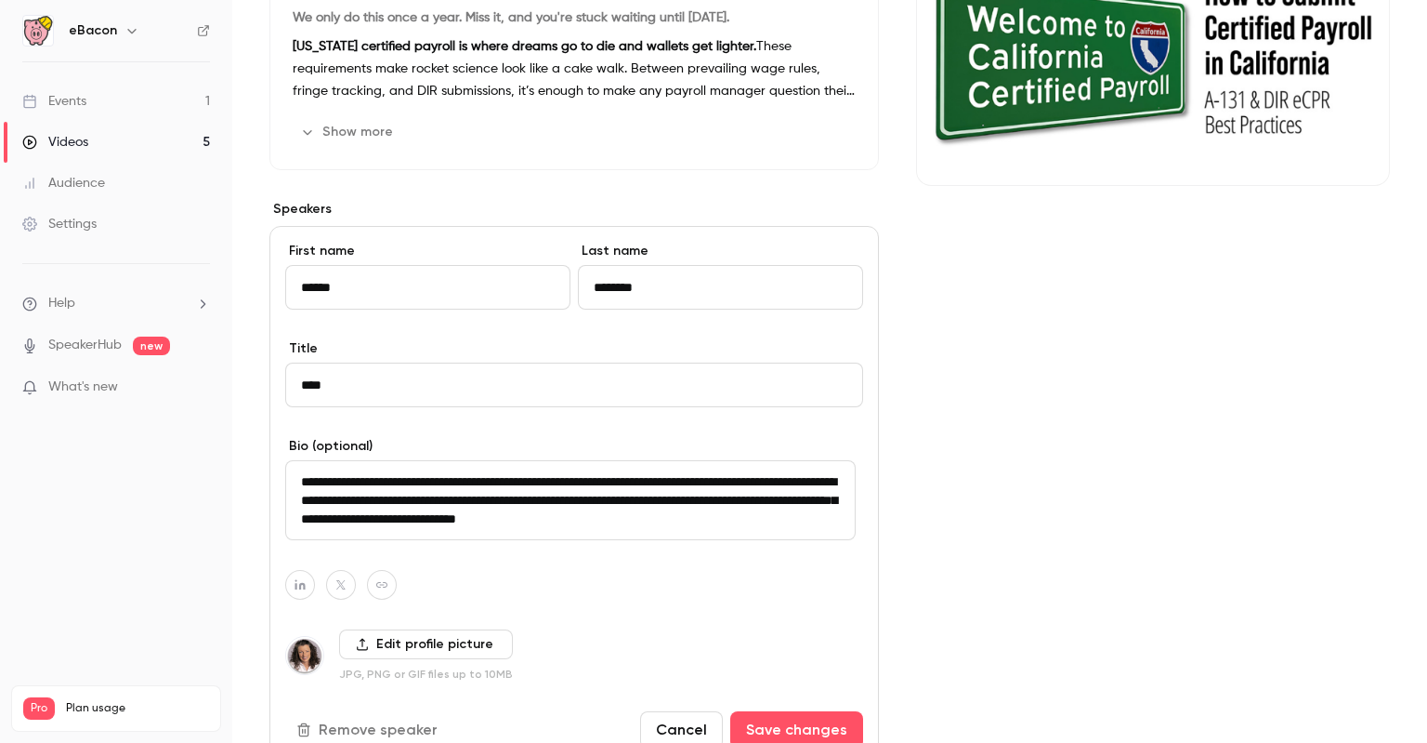
click at [442, 494] on textarea "**********" at bounding box center [570, 500] width 571 height 80
drag, startPoint x: 299, startPoint y: 472, endPoint x: 480, endPoint y: 530, distance: 189.3
click at [480, 531] on textarea "**********" at bounding box center [570, 500] width 571 height 80
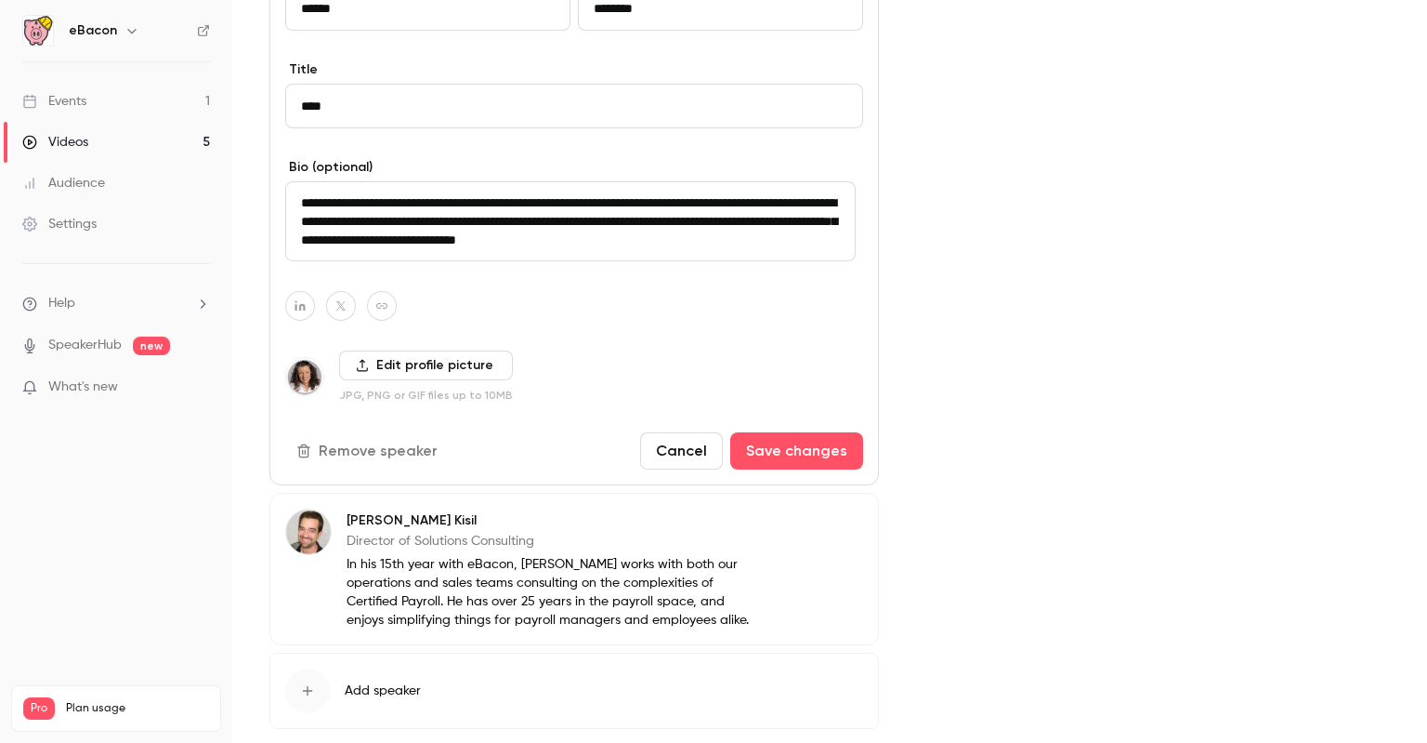
scroll to position [638, 0]
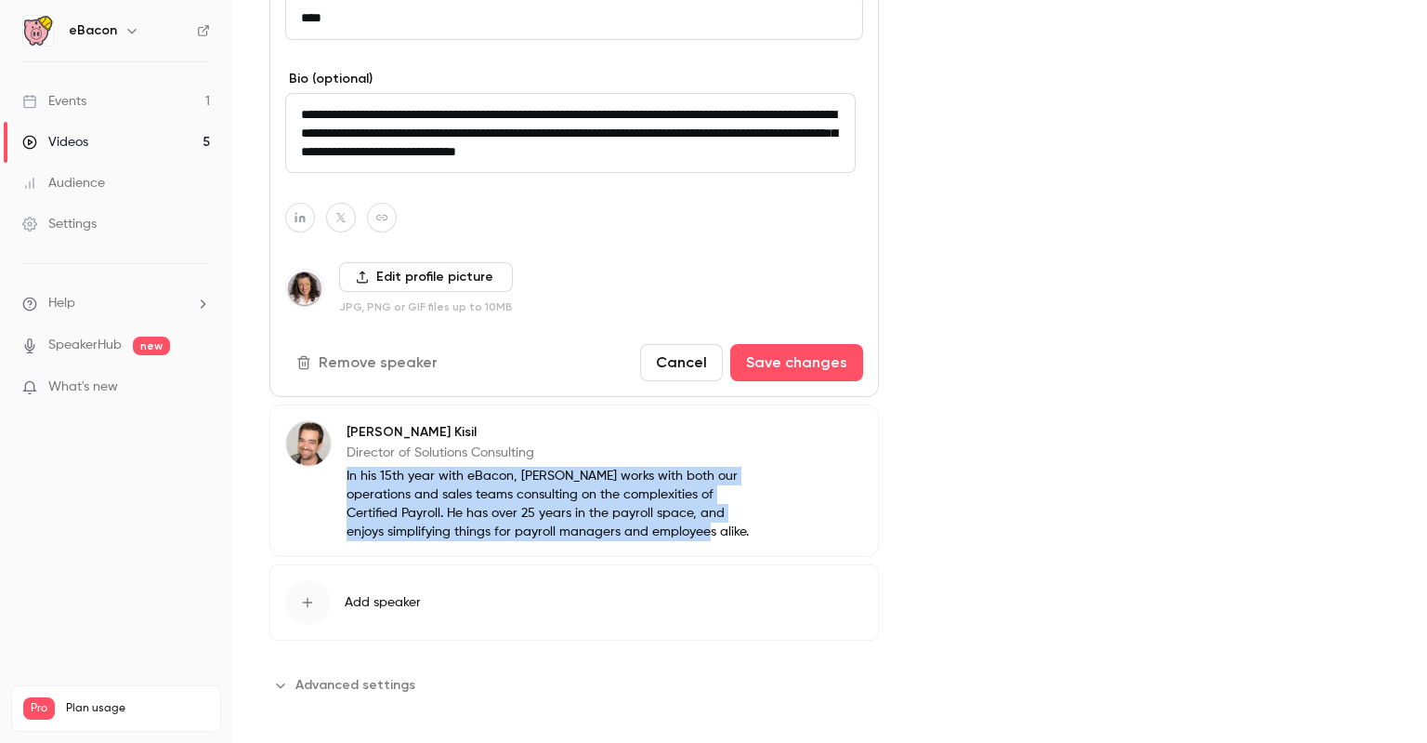
drag, startPoint x: 667, startPoint y: 529, endPoint x: 346, endPoint y: 479, distance: 325.4
click at [347, 479] on p "In his 15th year with eBacon, Brian works with both our operations and sales te…" at bounding box center [553, 504] width 412 height 74
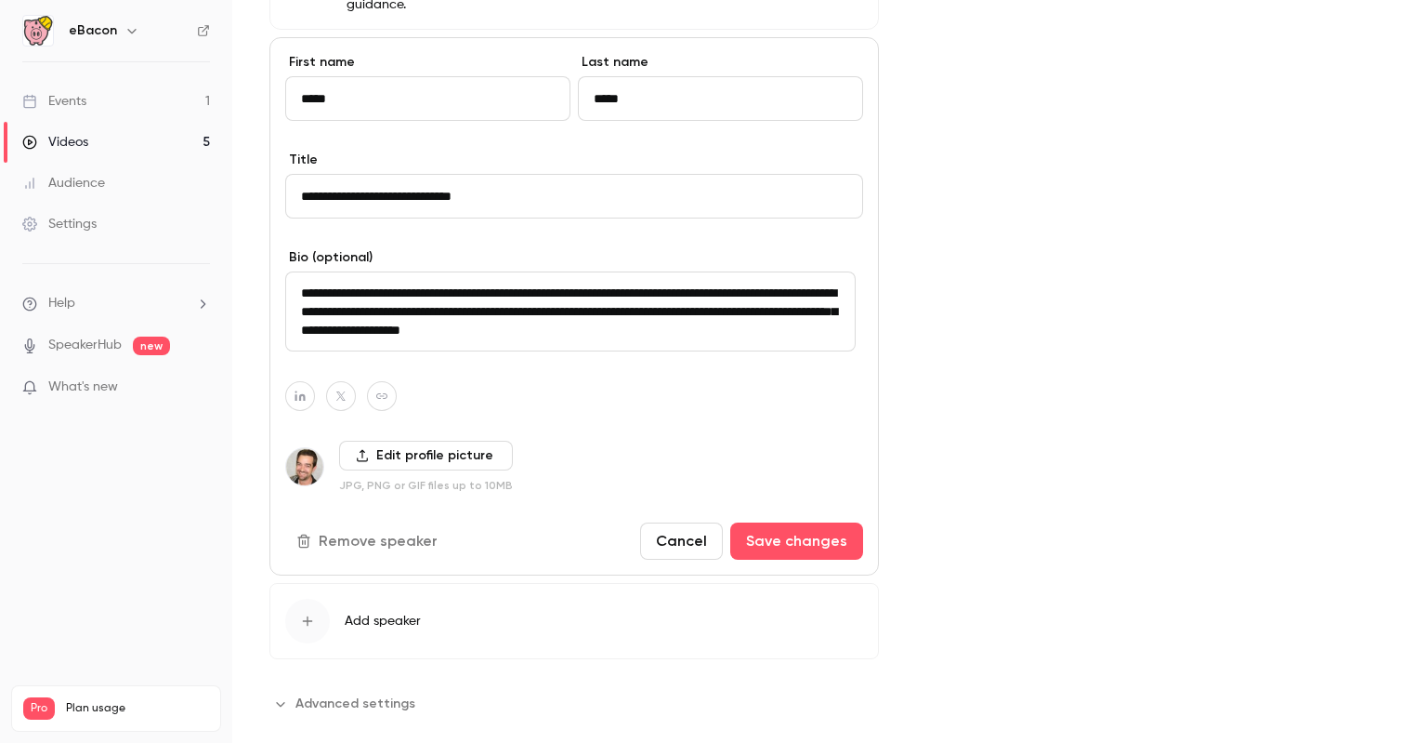
drag, startPoint x: 296, startPoint y: 293, endPoint x: 840, endPoint y: 347, distance: 547.3
click at [823, 340] on textarea "**********" at bounding box center [570, 311] width 571 height 80
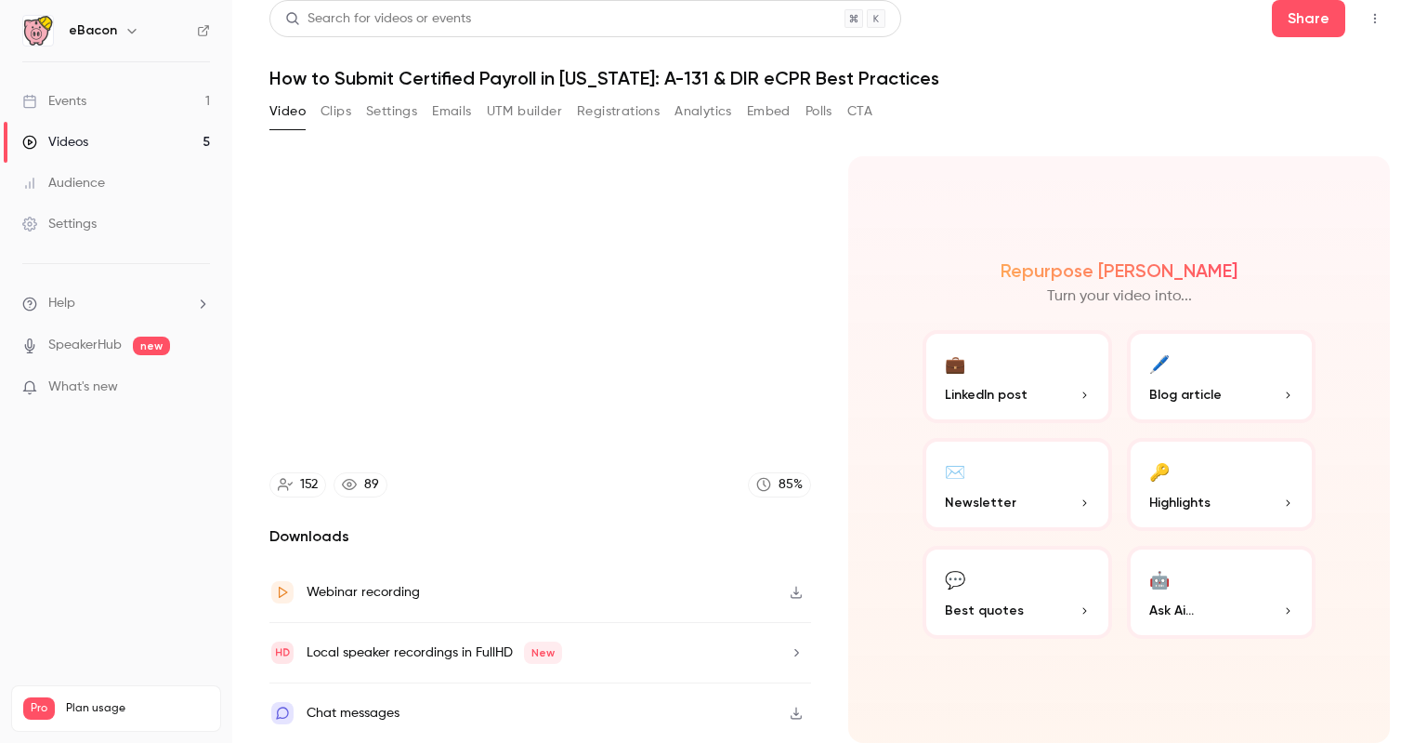
scroll to position [6, 0]
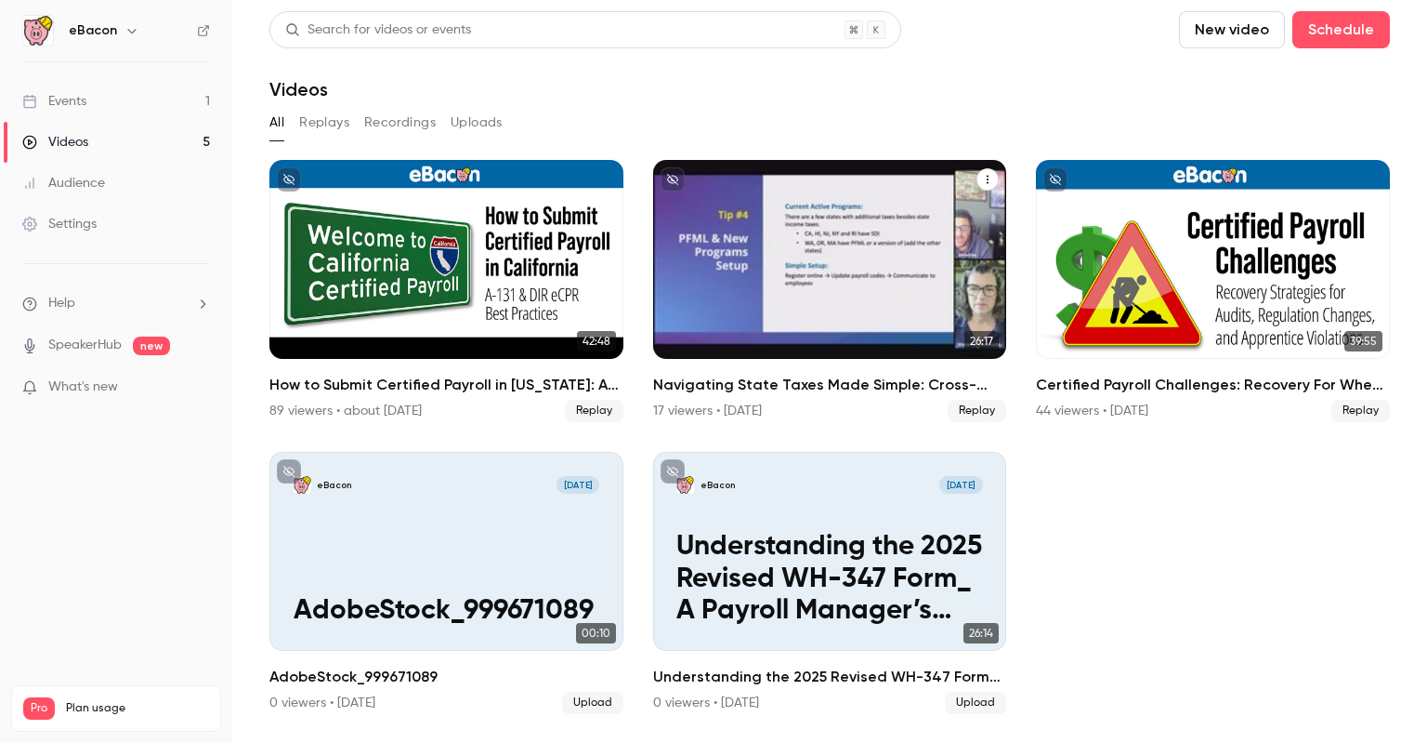
click at [747, 196] on div "Navigating State Taxes Made Simple: Cross-State Payroll & Accounting Tips" at bounding box center [830, 259] width 354 height 199
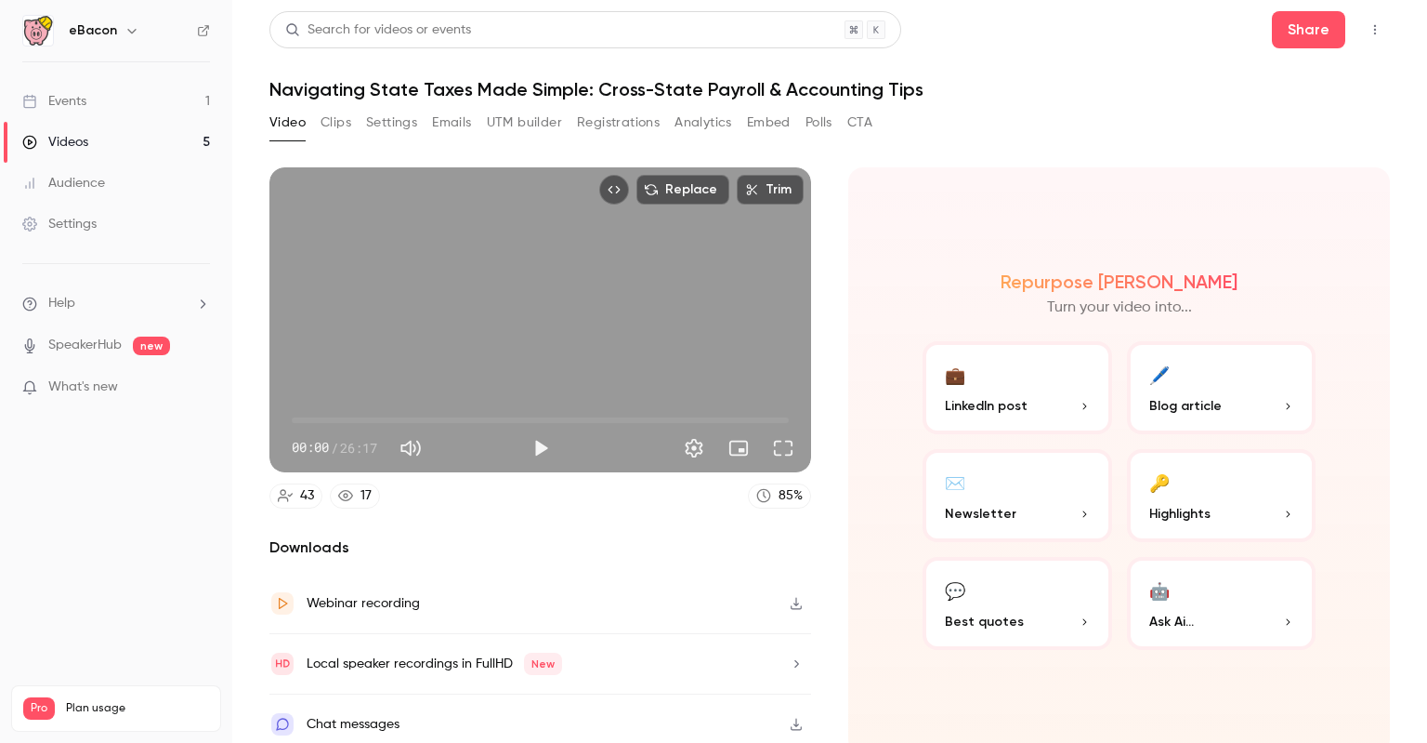
scroll to position [6, 0]
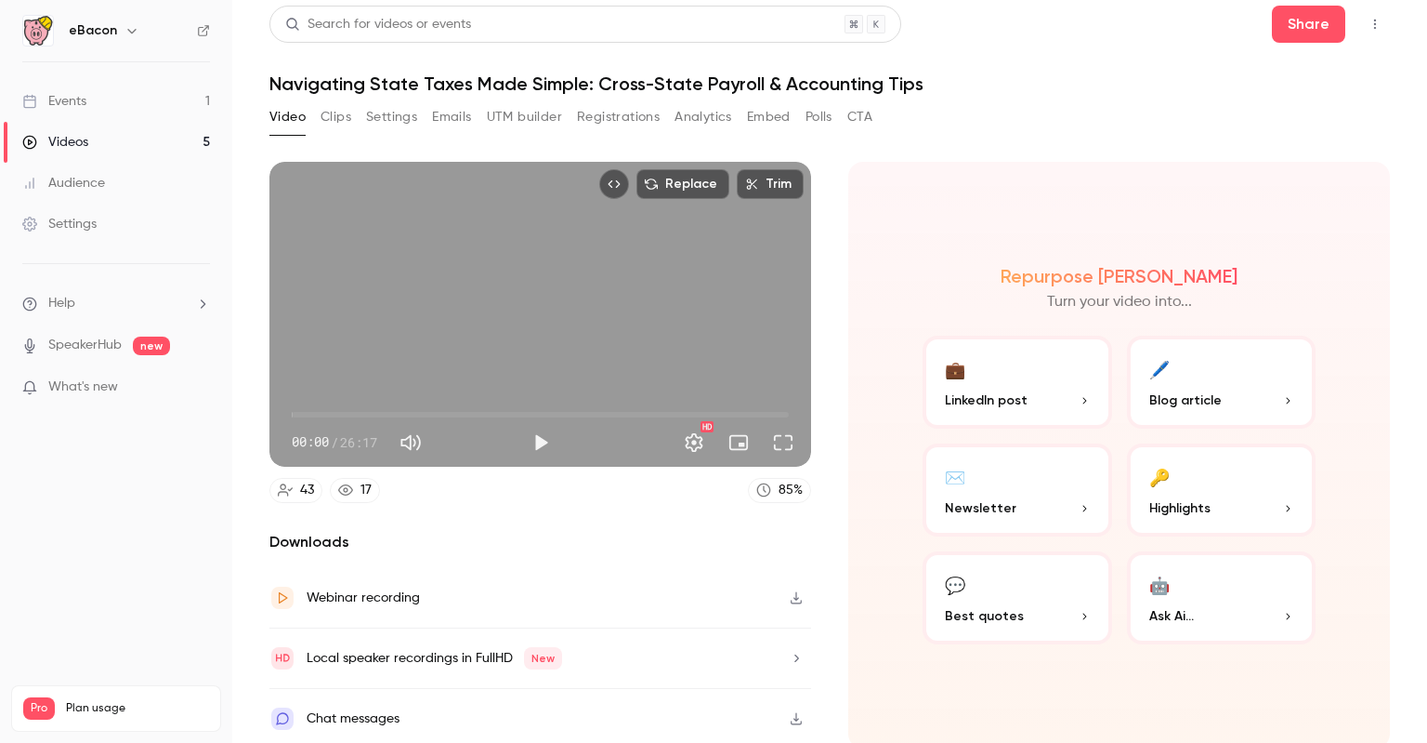
click at [394, 115] on button "Settings" at bounding box center [391, 117] width 51 height 30
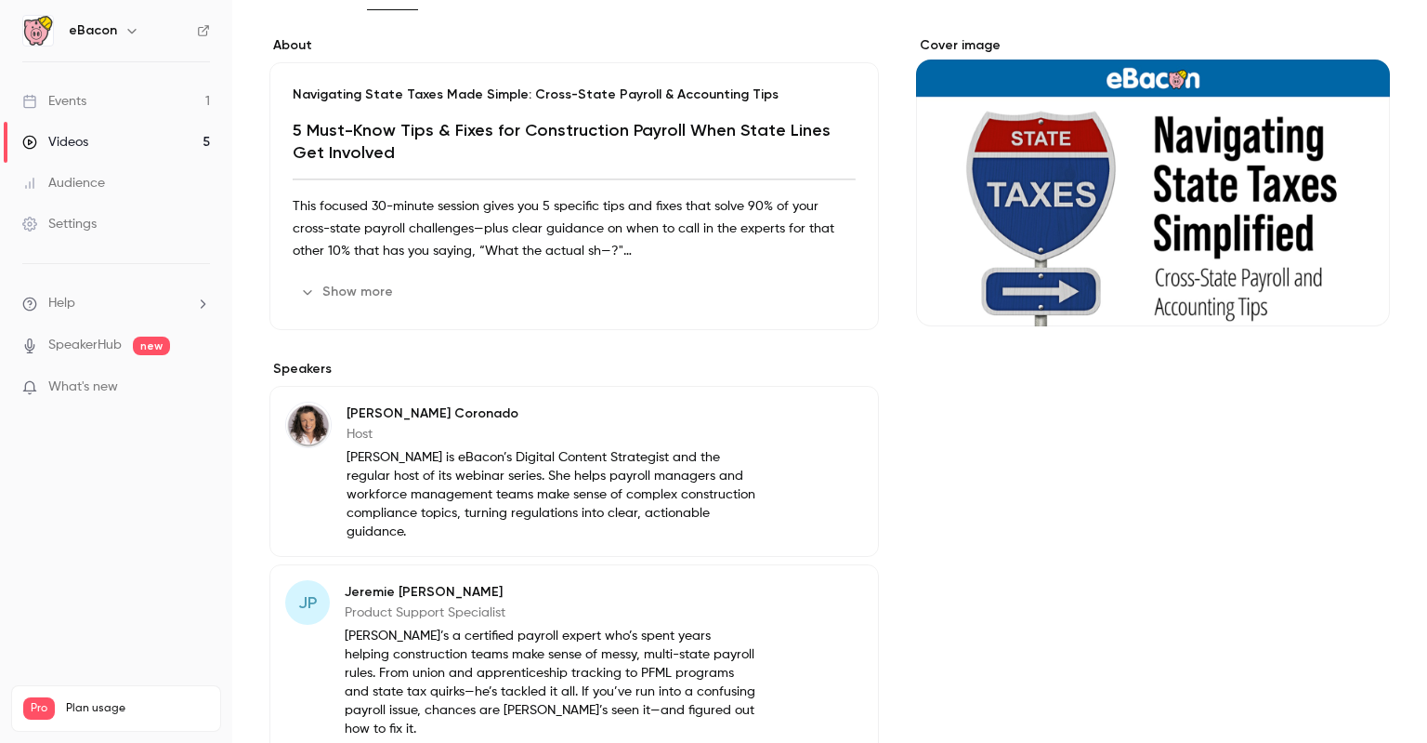
scroll to position [284, 0]
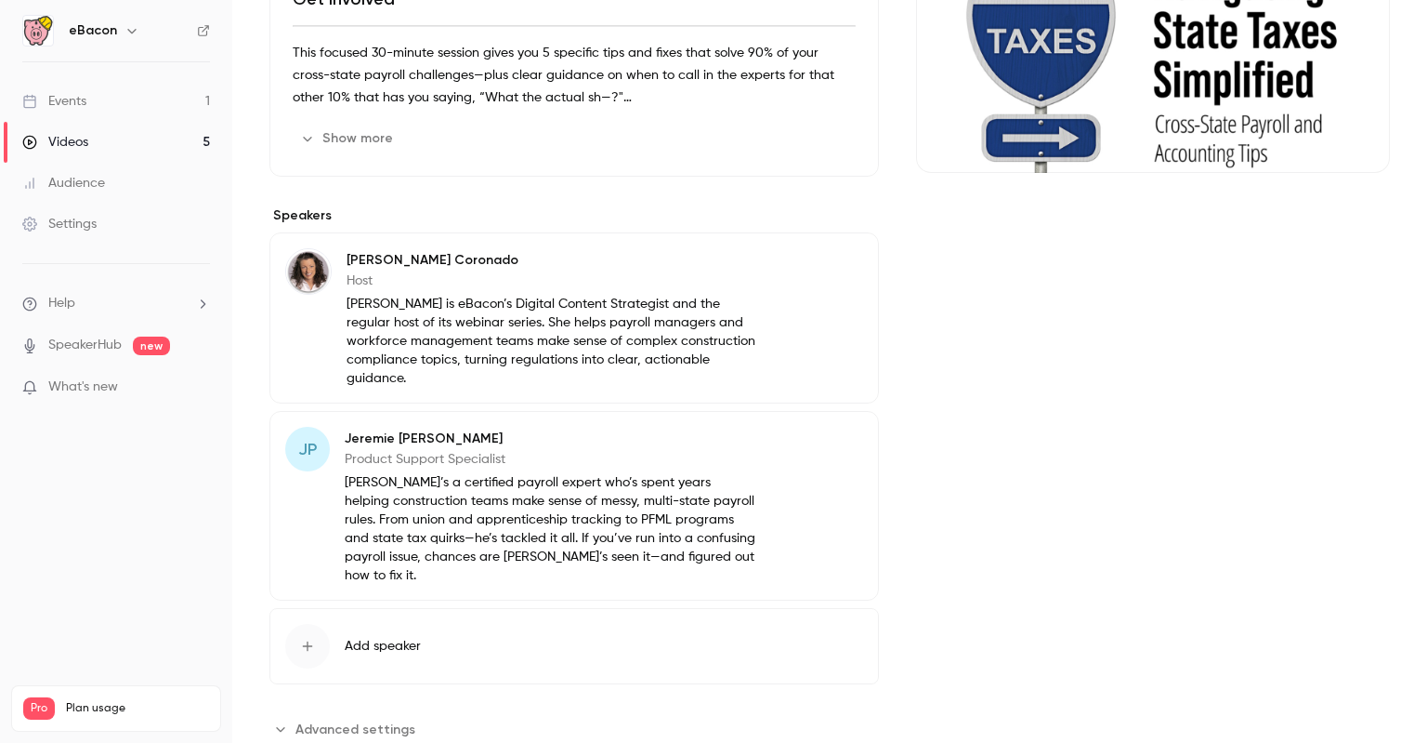
click at [397, 423] on div "JP Jeremie Preston Product Support Specialist Jeremie’s a certified payroll exp…" at bounding box center [575, 506] width 610 height 190
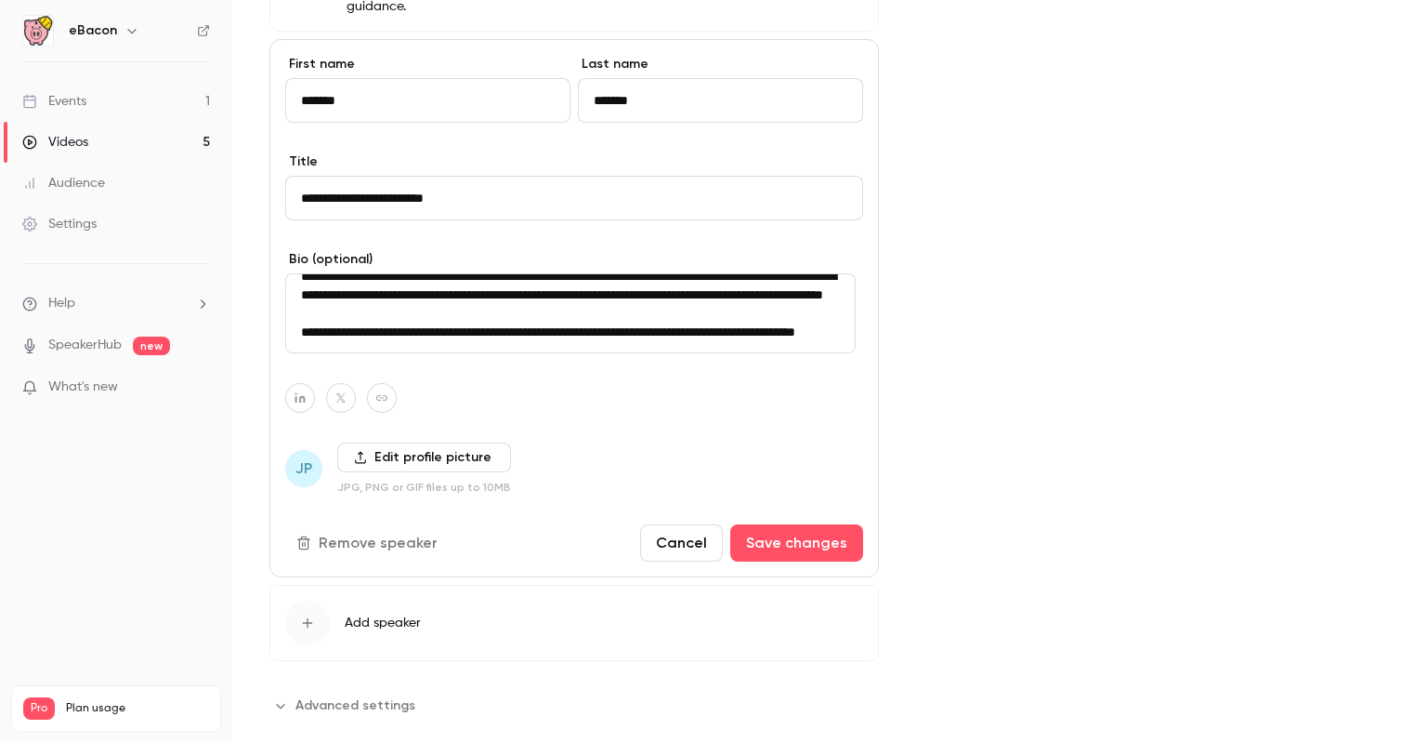
scroll to position [56, 0]
drag, startPoint x: 300, startPoint y: 292, endPoint x: 712, endPoint y: 346, distance: 415.2
click at [711, 345] on textarea "**********" at bounding box center [570, 313] width 571 height 80
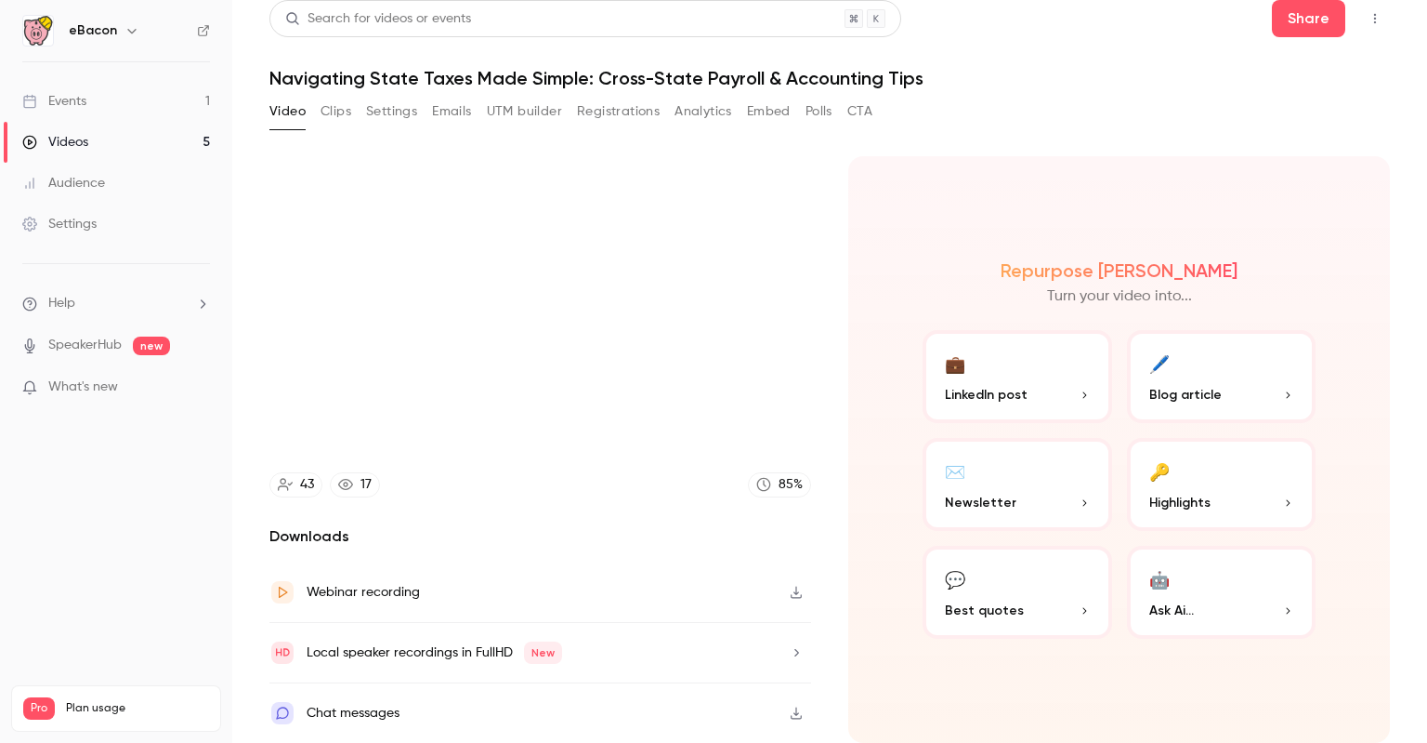
scroll to position [6, 0]
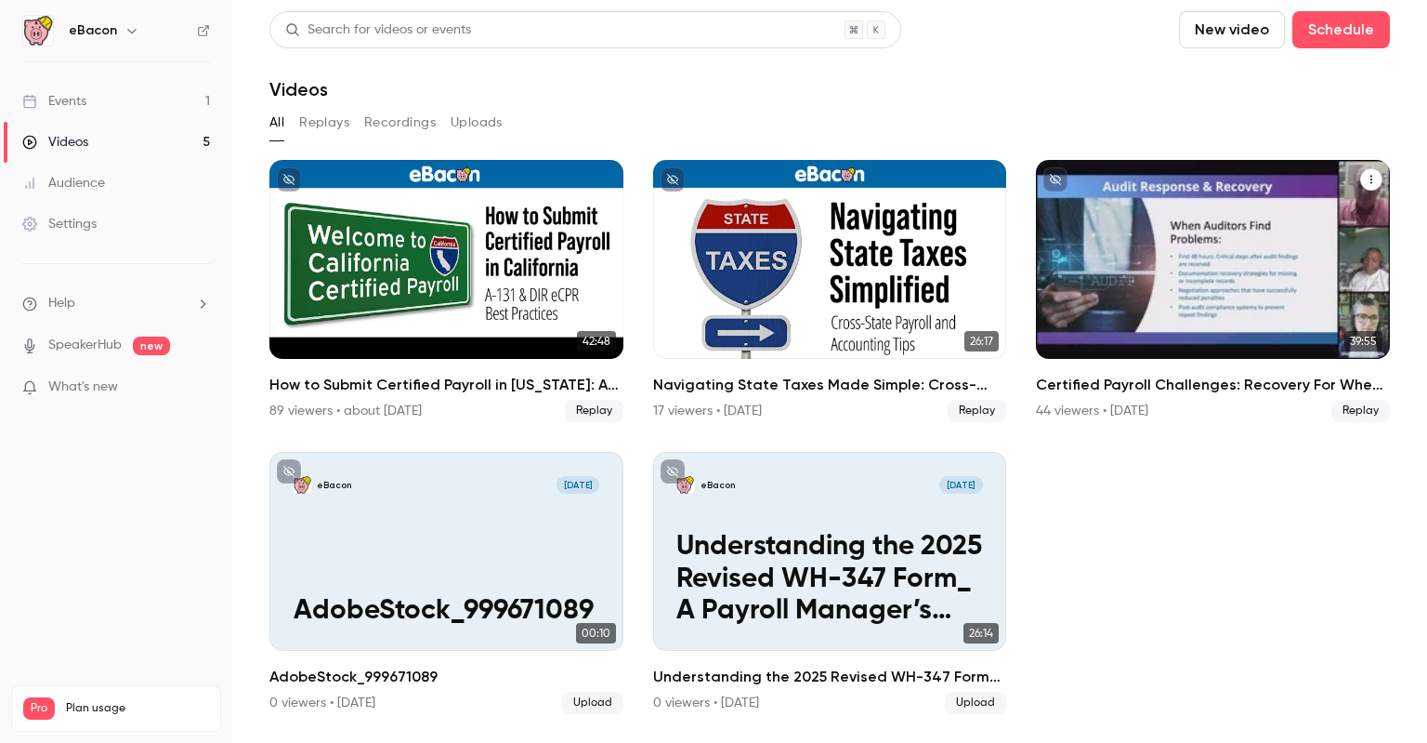
click at [1126, 252] on div "Certified Payroll Challenges: Recovery For When Things Go Wrong" at bounding box center [1213, 259] width 354 height 199
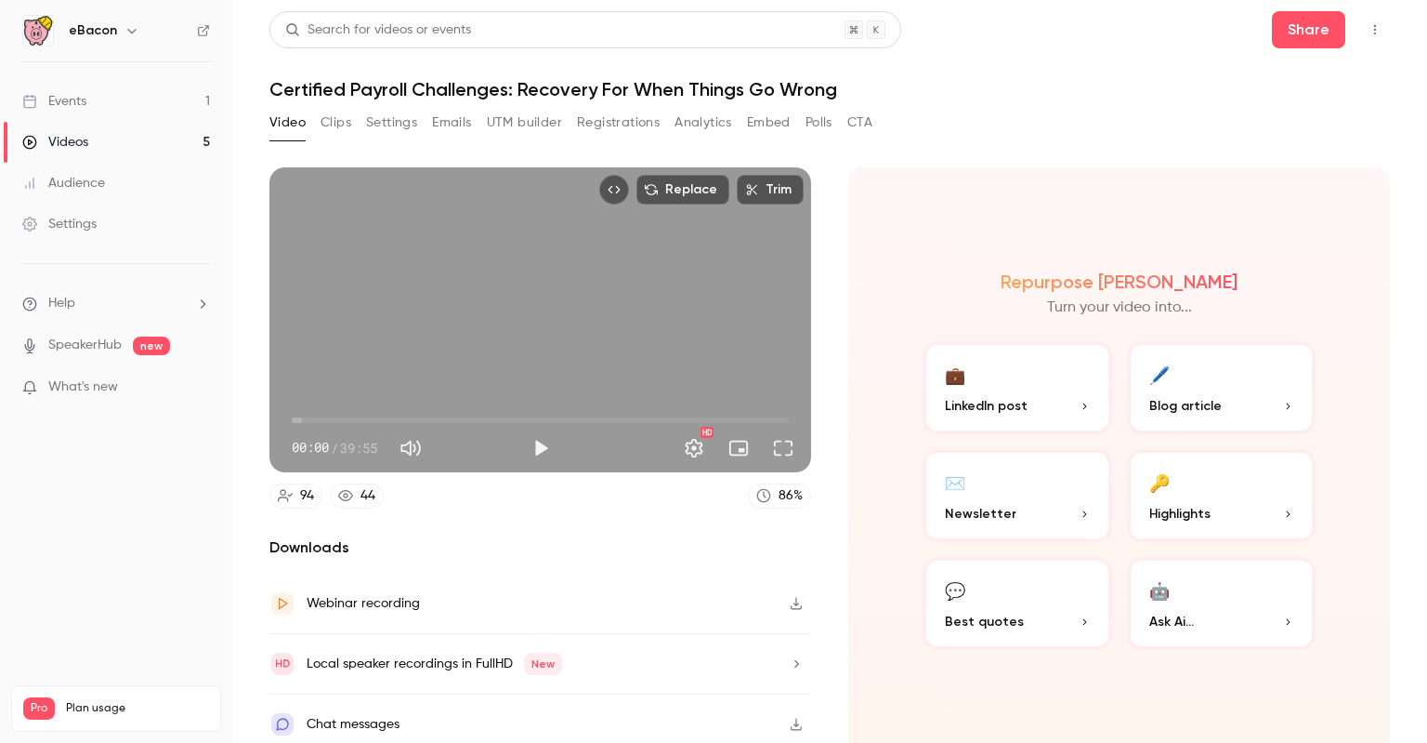
click at [376, 118] on button "Settings" at bounding box center [391, 123] width 51 height 30
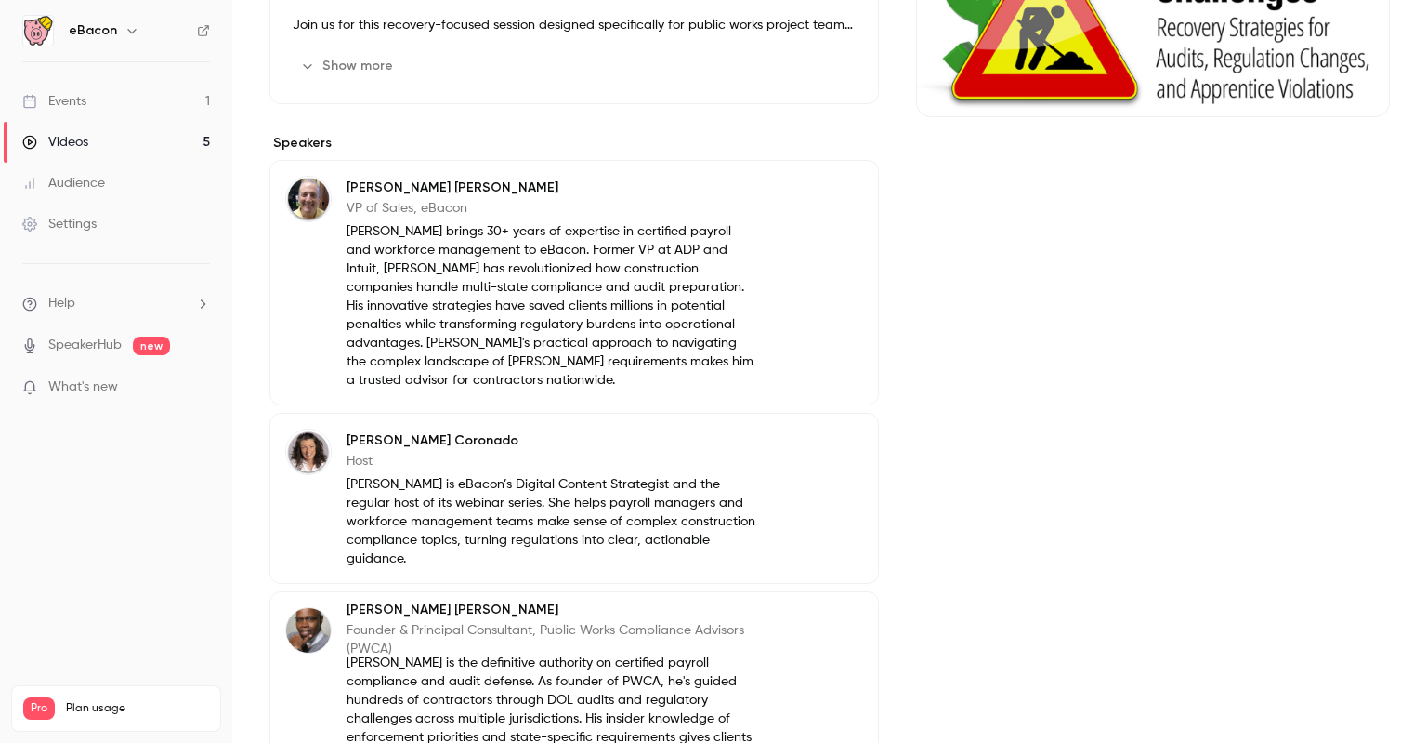
scroll to position [372, 0]
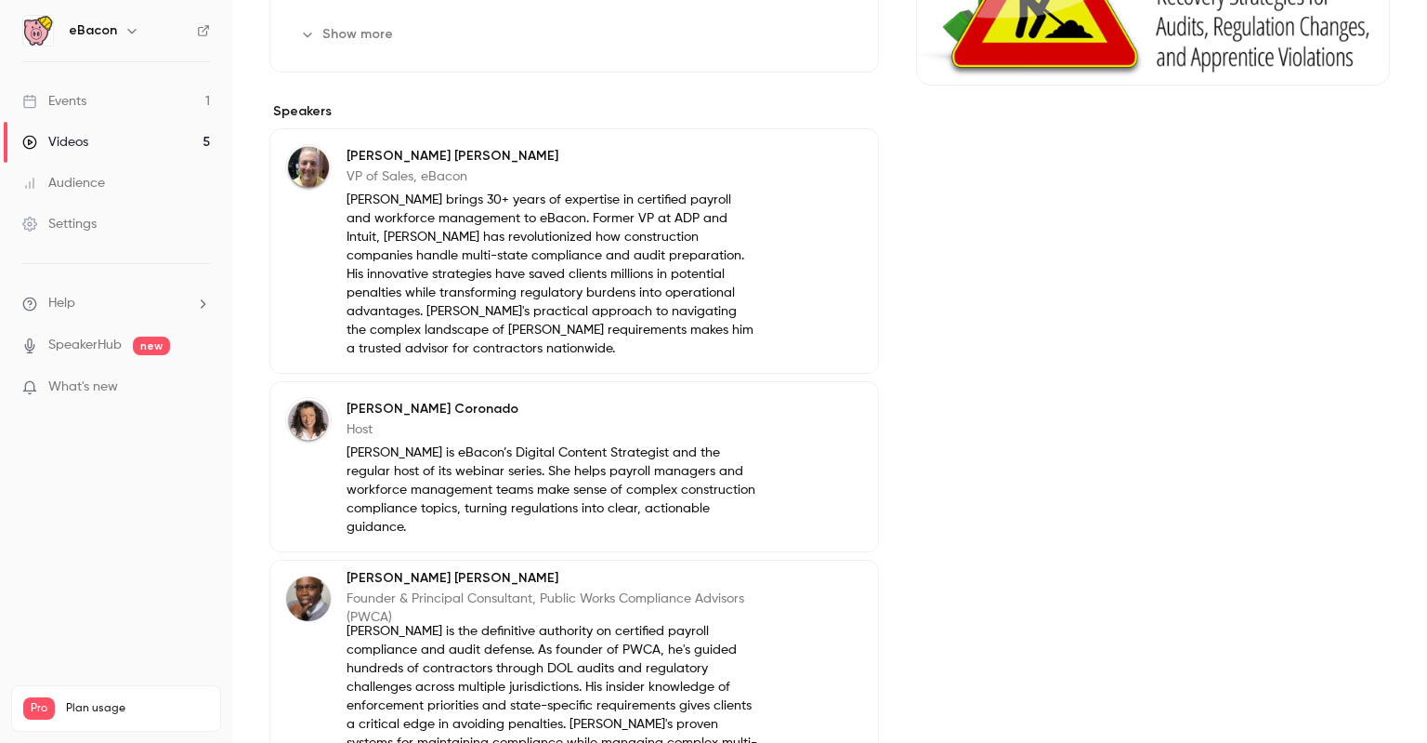
click at [357, 238] on p "Danny Goldberg brings 30+ years of expertise in certified payroll and workforce…" at bounding box center [553, 274] width 412 height 167
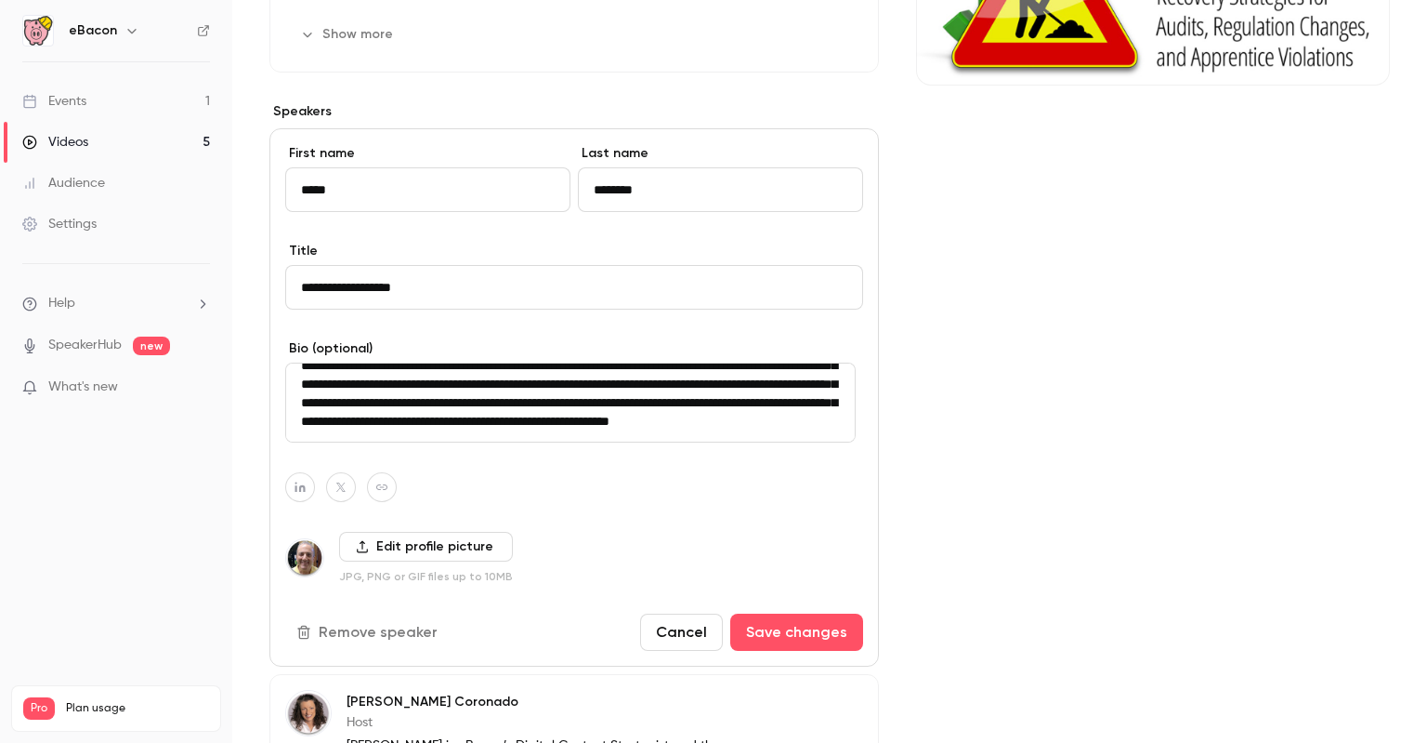
scroll to position [74, 0]
drag, startPoint x: 301, startPoint y: 377, endPoint x: 654, endPoint y: 427, distance: 356.6
click at [654, 427] on textarea "**********" at bounding box center [570, 402] width 571 height 80
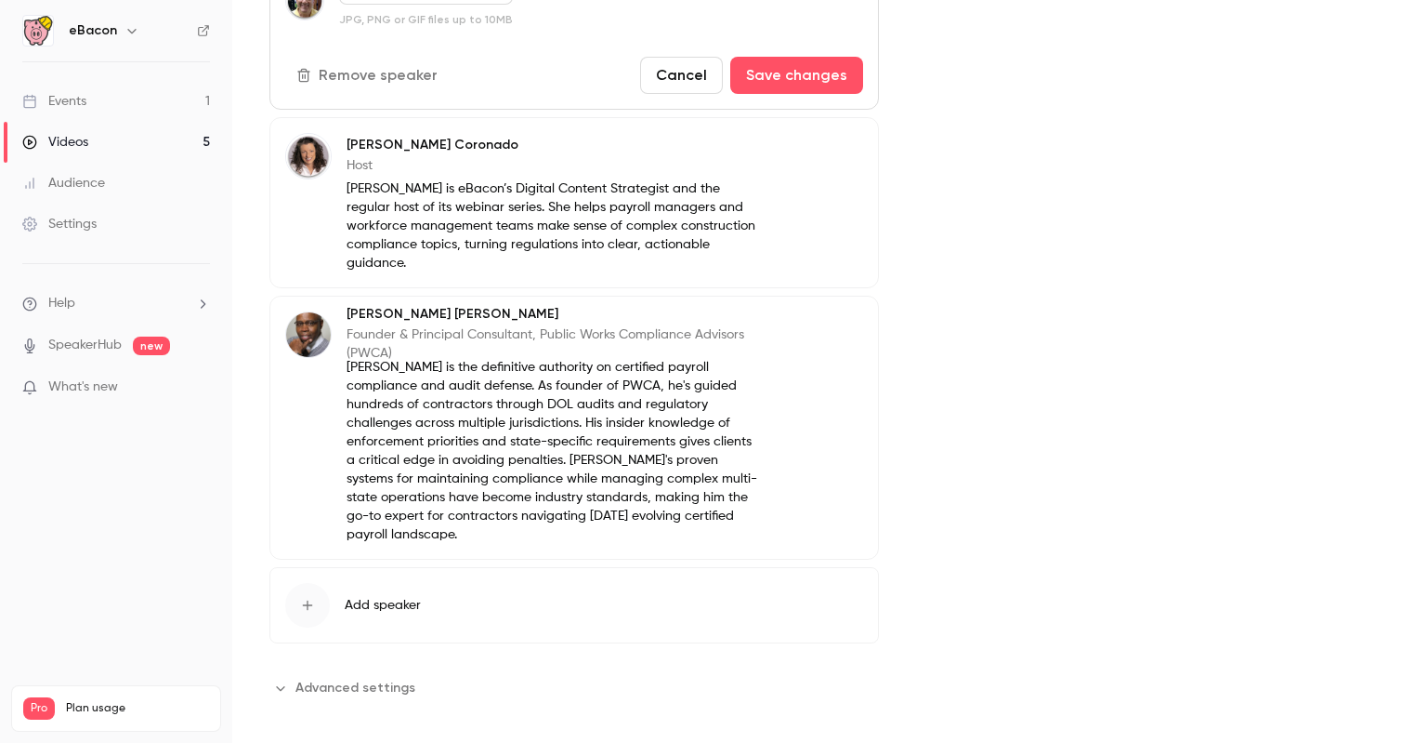
scroll to position [930, 0]
click at [485, 319] on div "Michael McCoy Founder & Principal Consultant, Public Works Compliance Advisors …" at bounding box center [553, 331] width 412 height 45
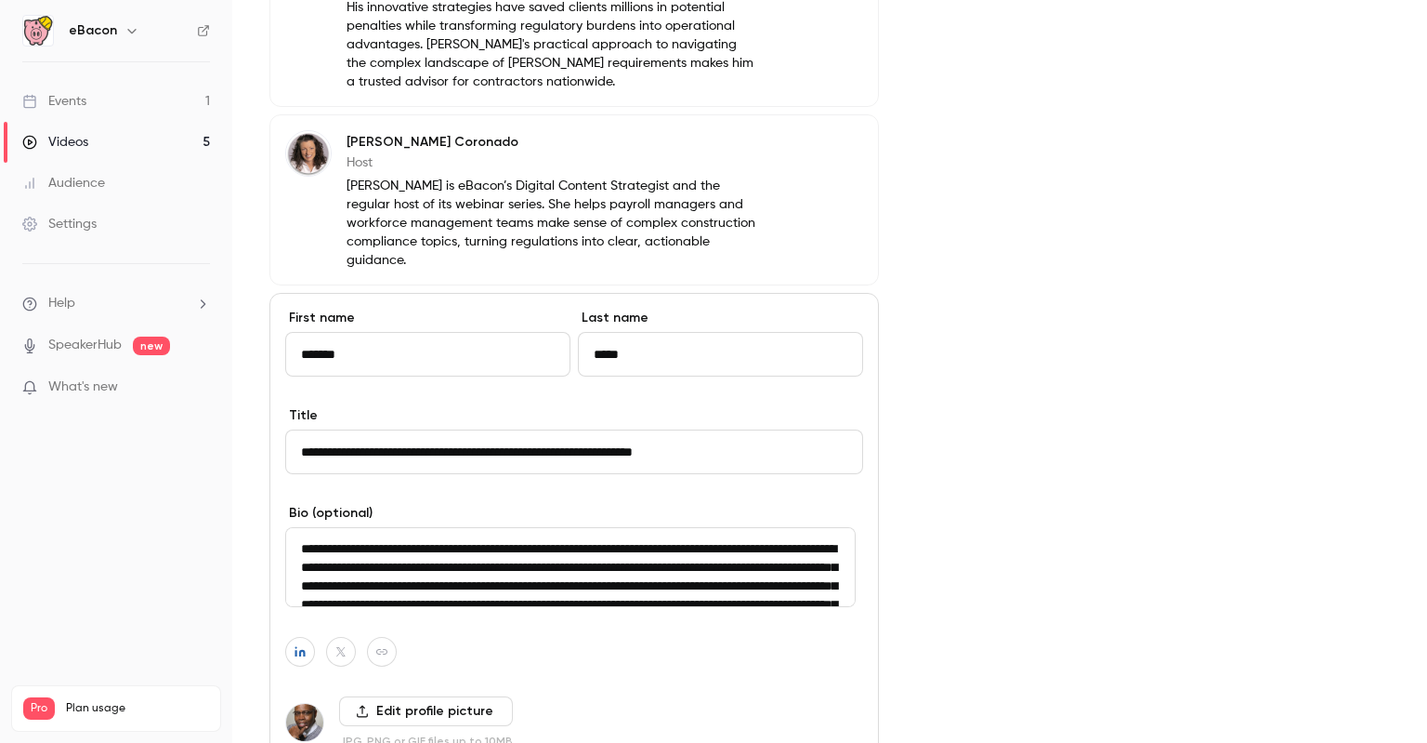
drag, startPoint x: 751, startPoint y: 444, endPoint x: 256, endPoint y: 427, distance: 494.7
click at [256, 427] on main "Search for videos or events Share Certified Payroll Challenges: Recovery For Wh…" at bounding box center [829, 371] width 1195 height 743
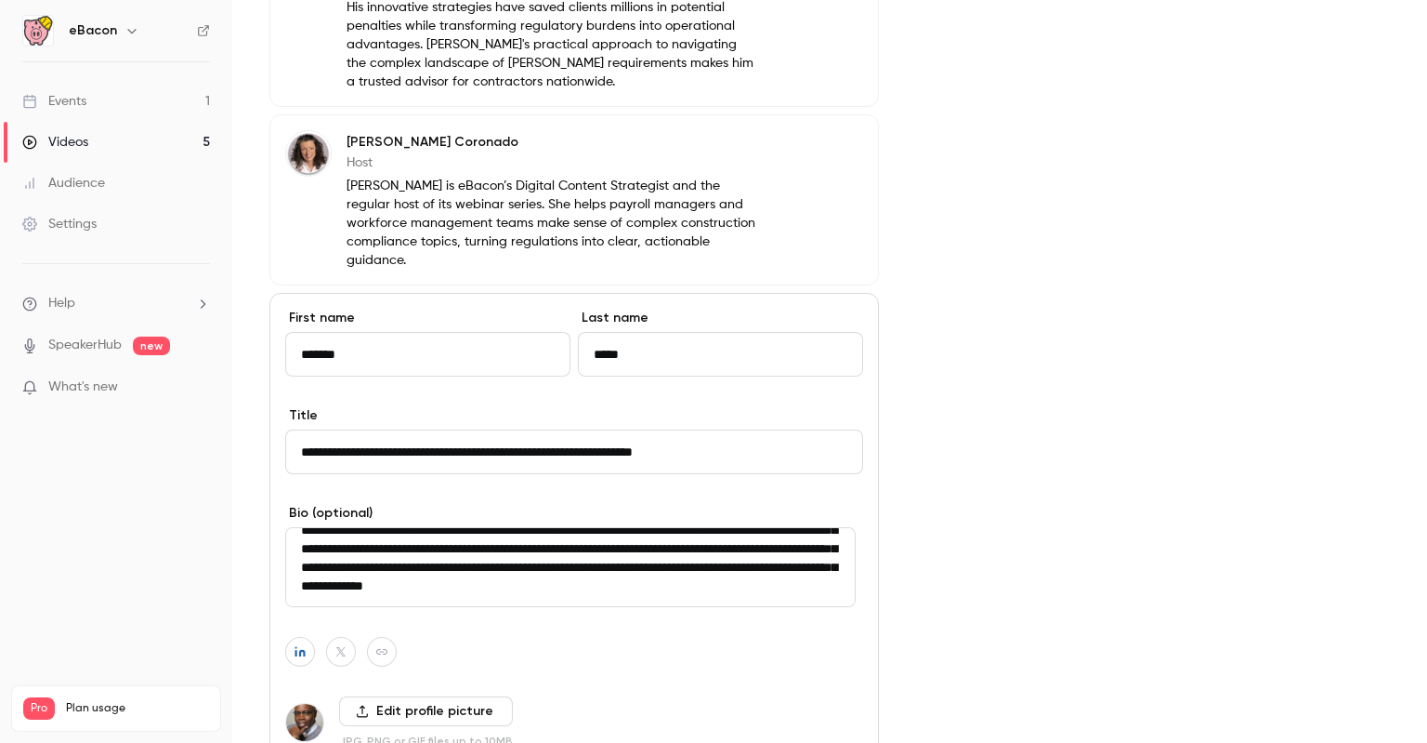
drag, startPoint x: 298, startPoint y: 545, endPoint x: 961, endPoint y: 643, distance: 669.9
click at [957, 649] on div "About Certified Payroll Challenges: Recovery For When Things Go Wrong When Cert…" at bounding box center [830, 251] width 1121 height 1445
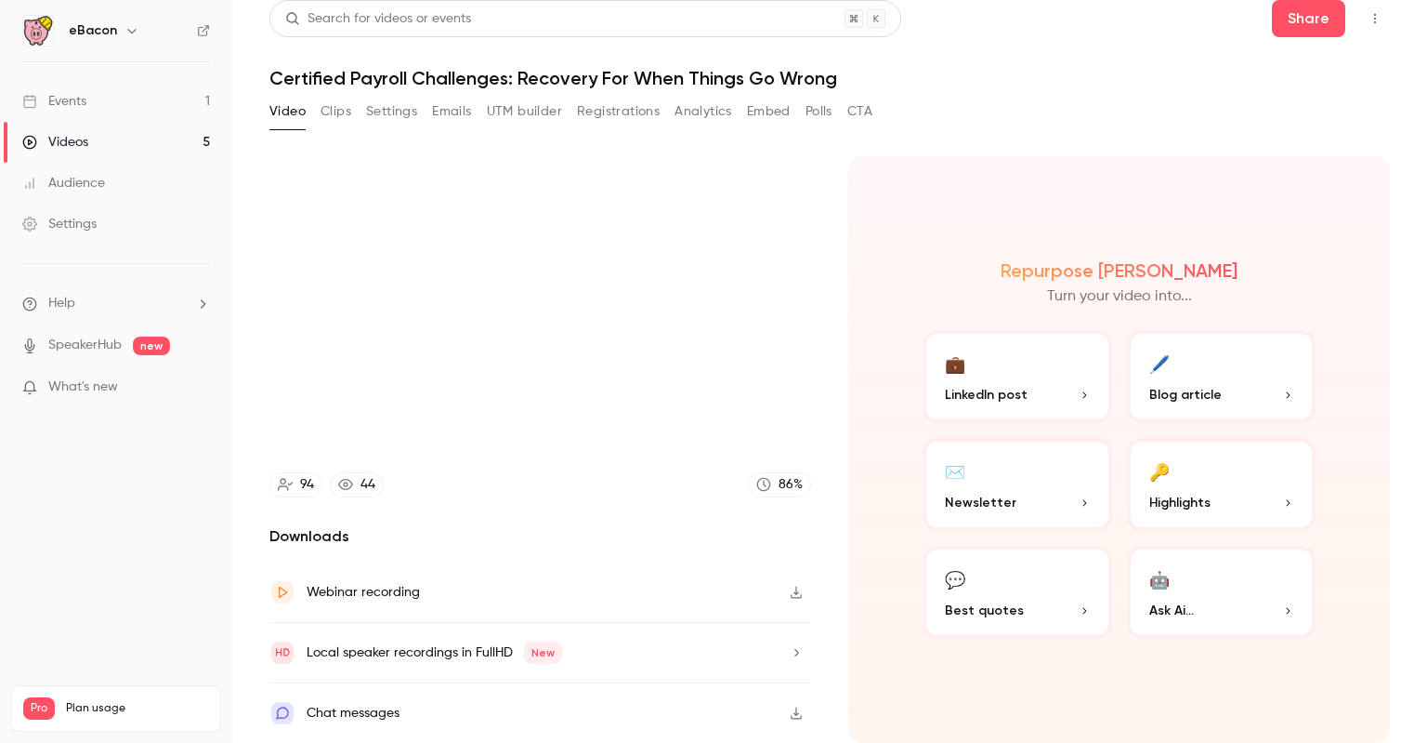
scroll to position [6, 0]
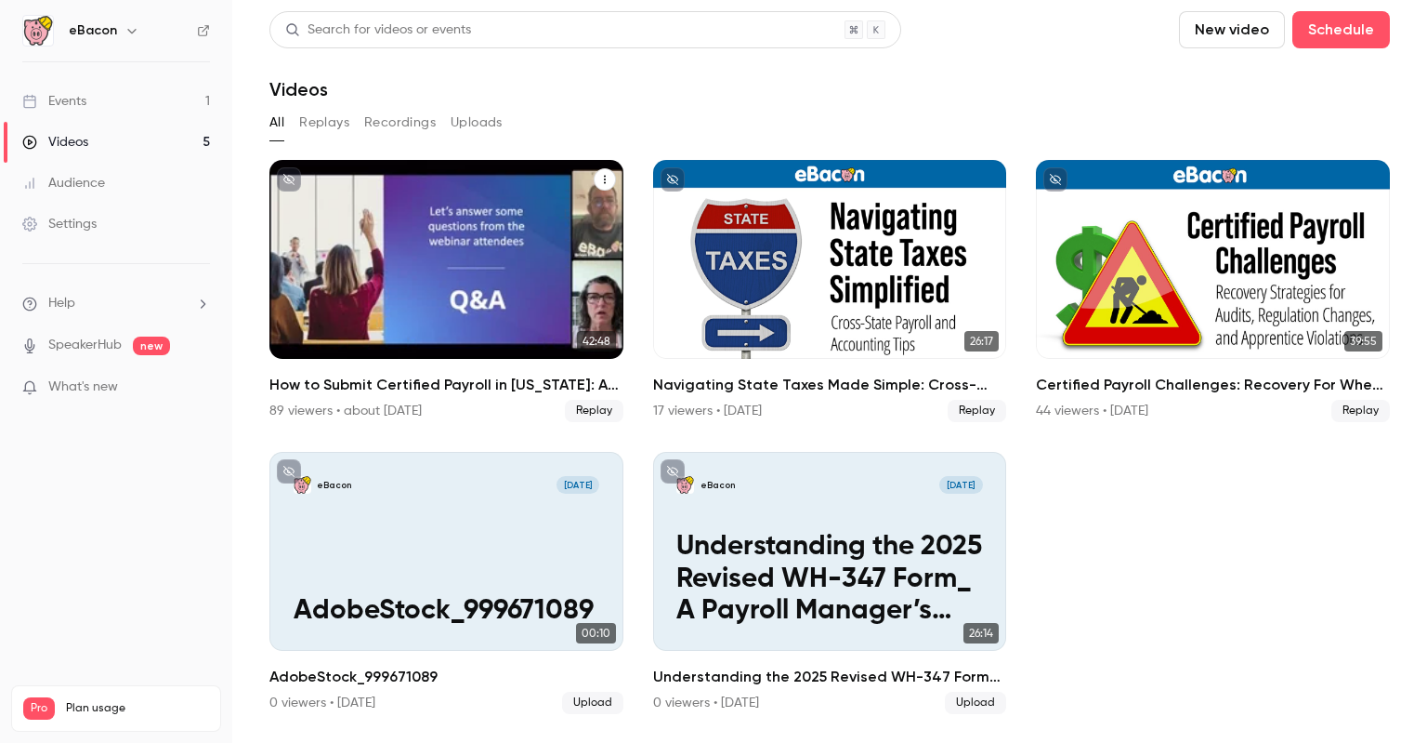
click at [432, 195] on div "How to Submit Certified Payroll in California: A-131 & DIR eCPR Best Practices" at bounding box center [447, 259] width 354 height 199
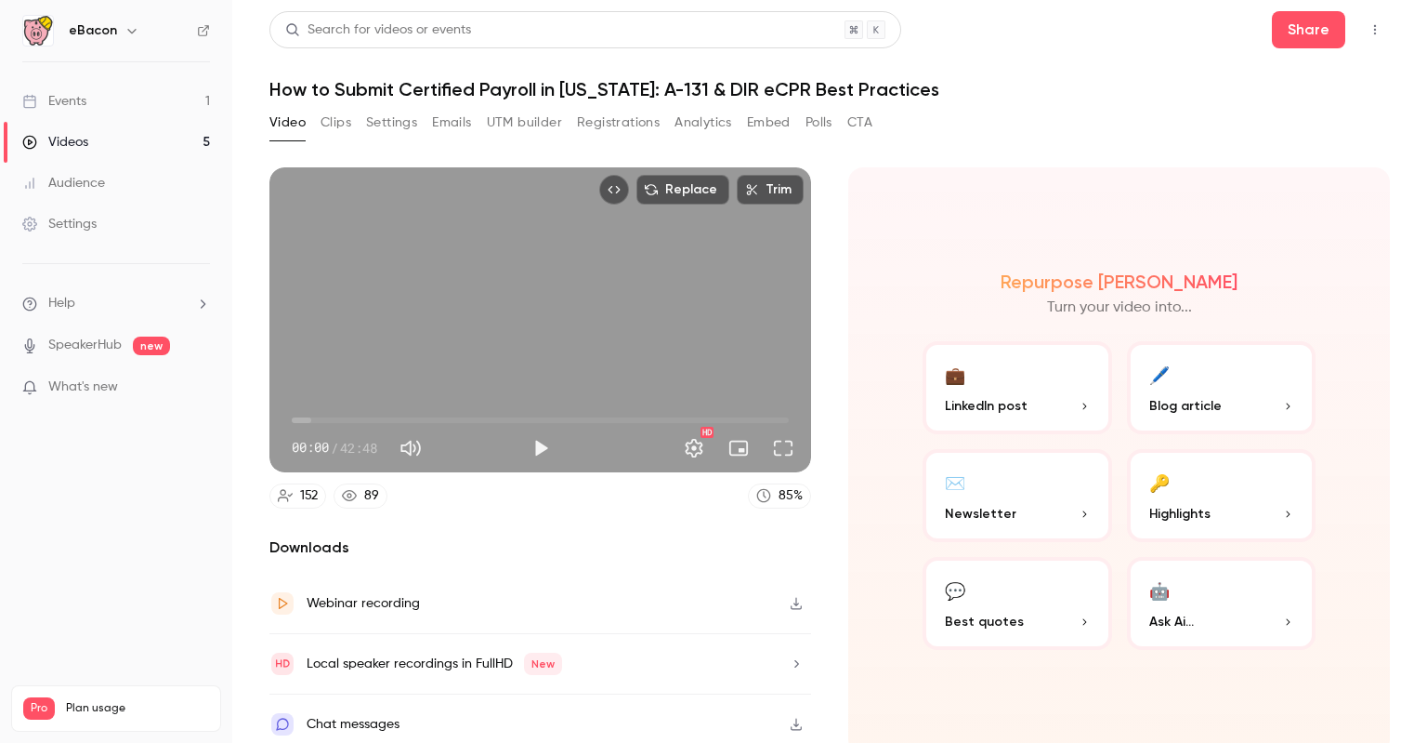
click at [407, 129] on button "Settings" at bounding box center [391, 123] width 51 height 30
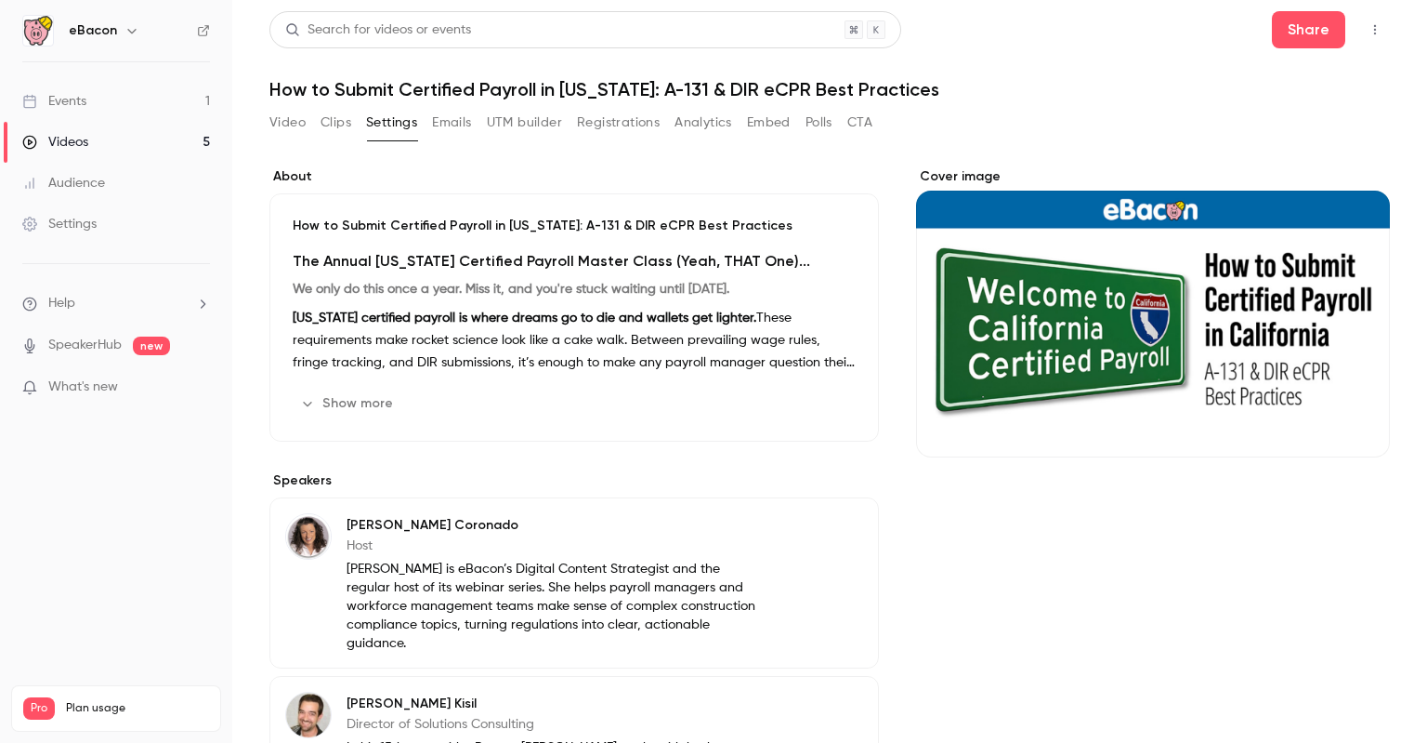
scroll to position [271, 0]
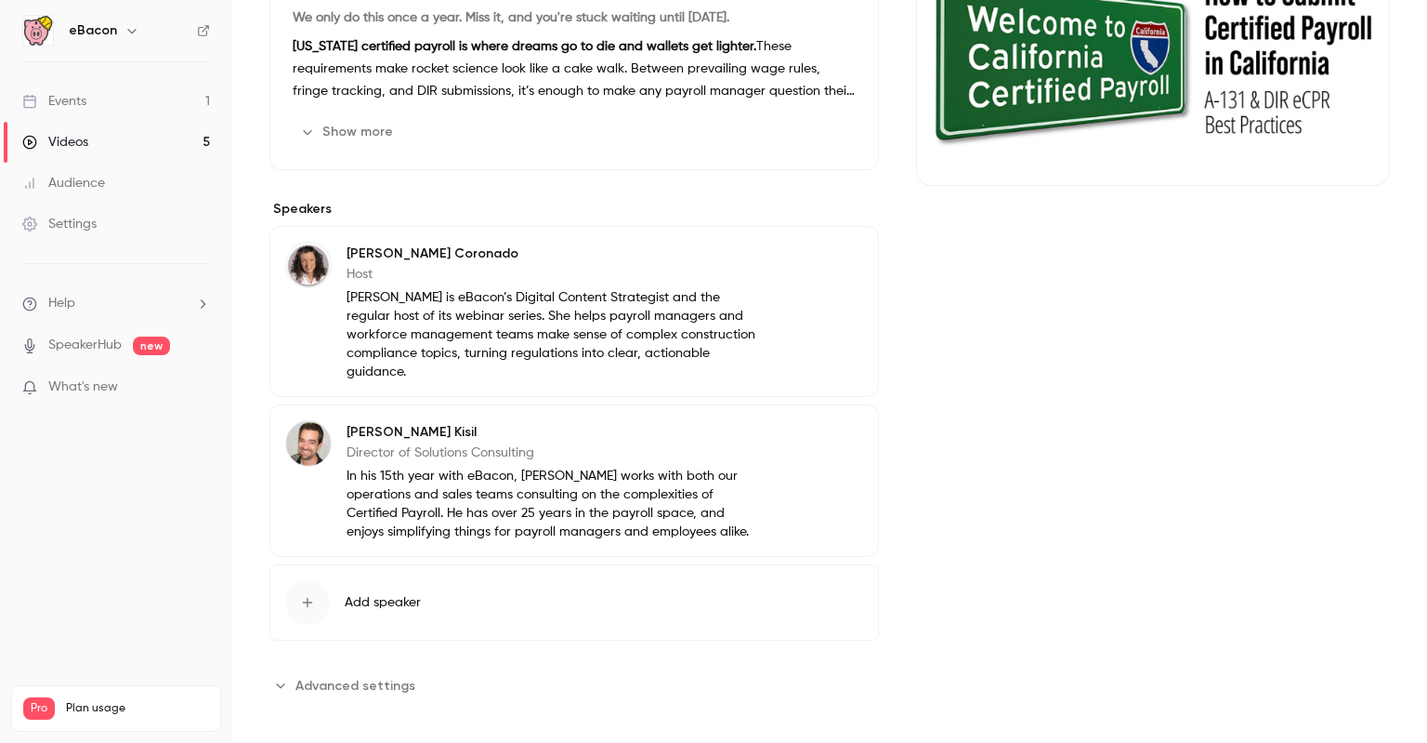
scroll to position [6, 0]
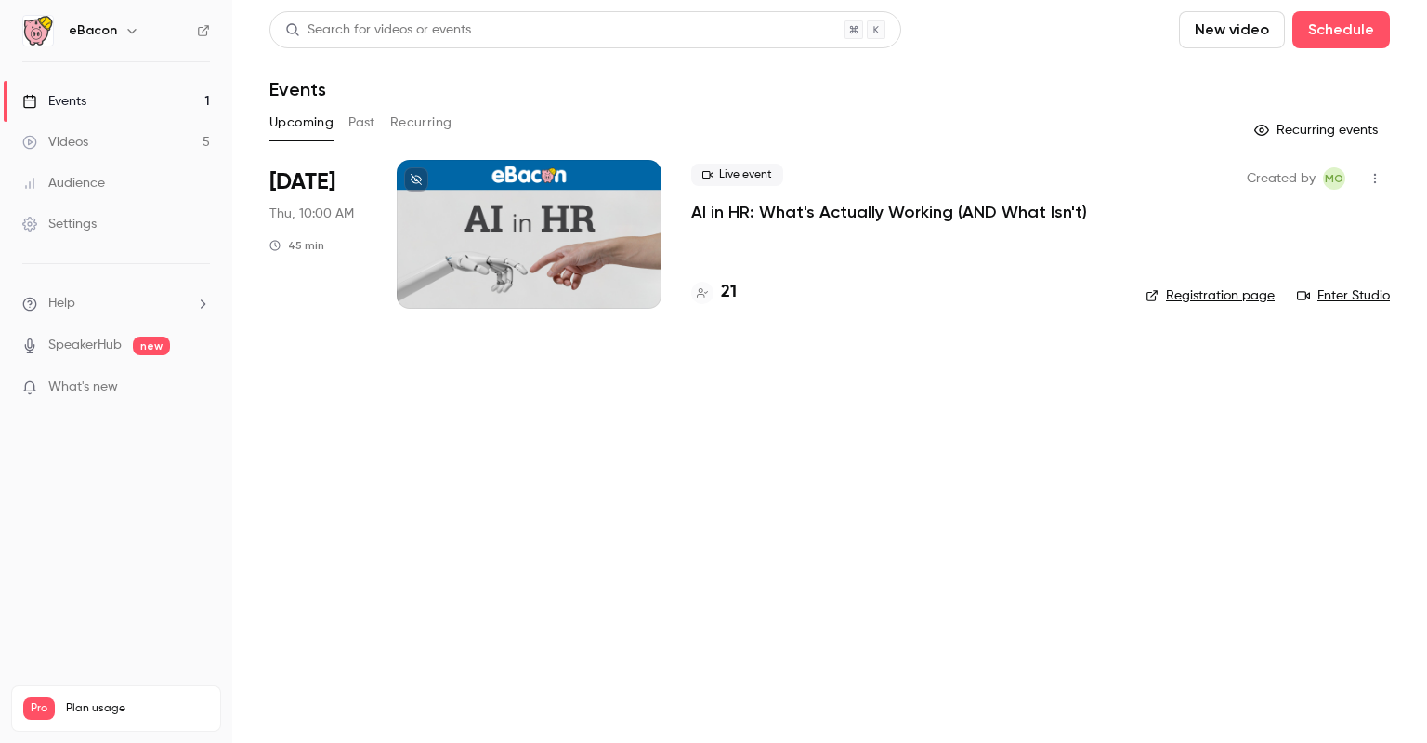
click at [370, 121] on button "Past" at bounding box center [362, 123] width 27 height 30
